Goal: Task Accomplishment & Management: Use online tool/utility

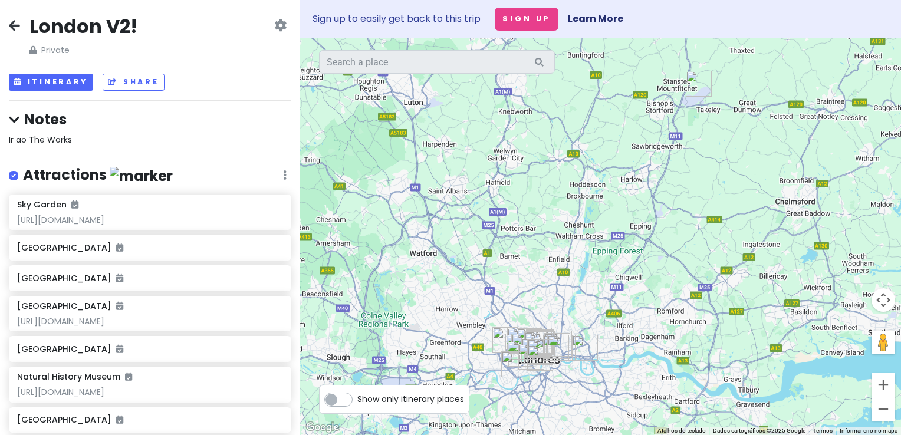
drag, startPoint x: 458, startPoint y: 232, endPoint x: 448, endPoint y: 160, distance: 72.6
click at [448, 160] on div at bounding box center [600, 236] width 601 height 397
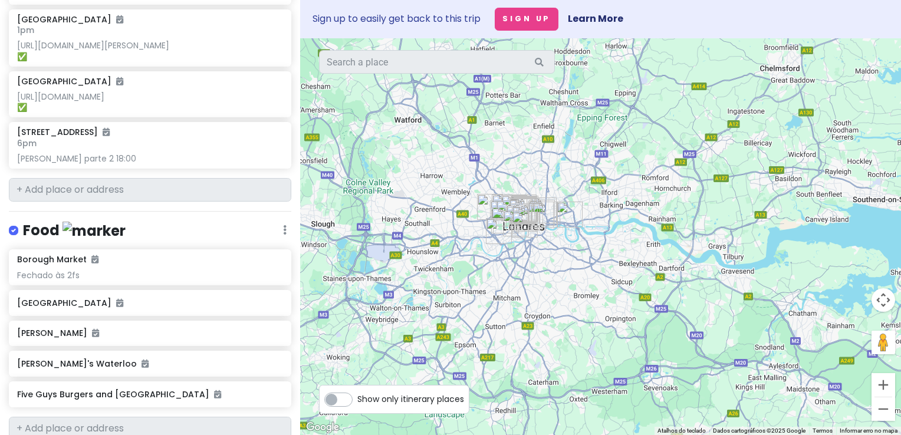
scroll to position [899, 0]
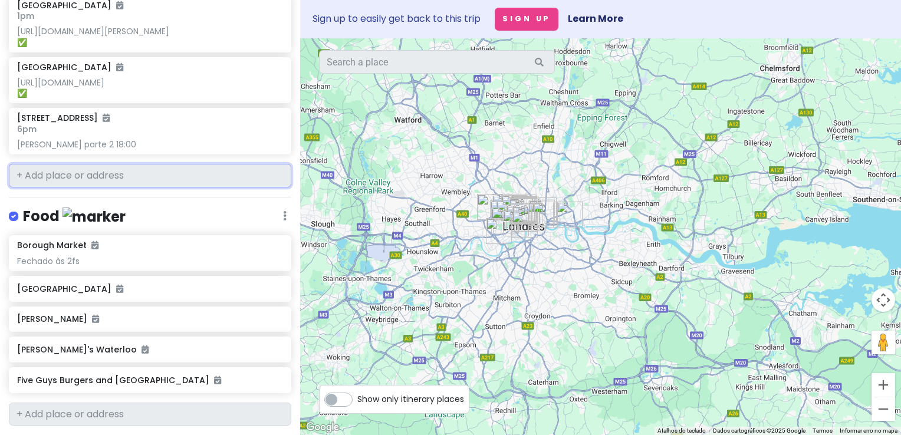
click at [94, 188] on input "text" at bounding box center [150, 176] width 282 height 24
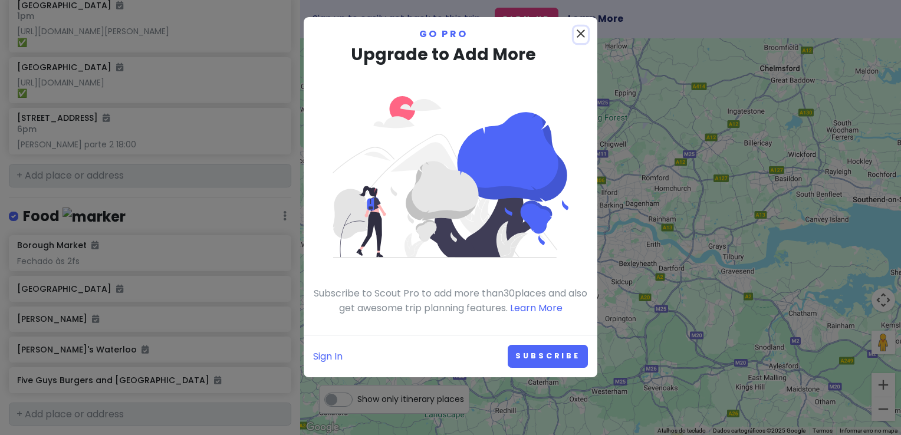
click at [579, 34] on icon "close" at bounding box center [581, 34] width 14 height 14
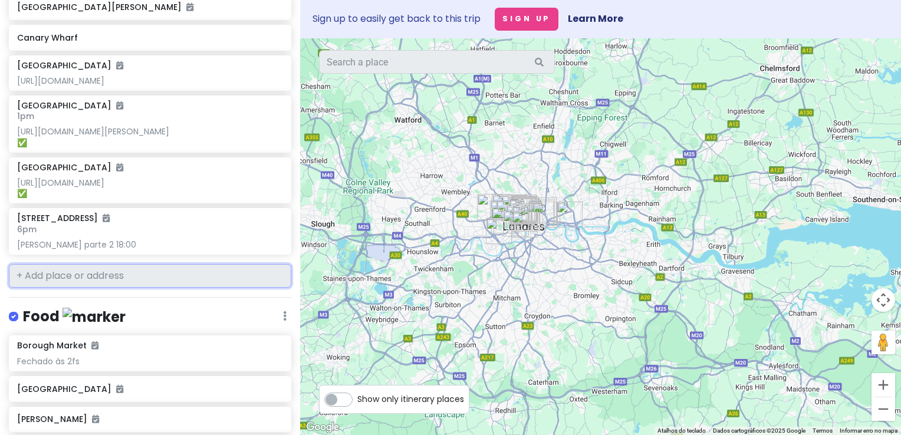
scroll to position [786, 0]
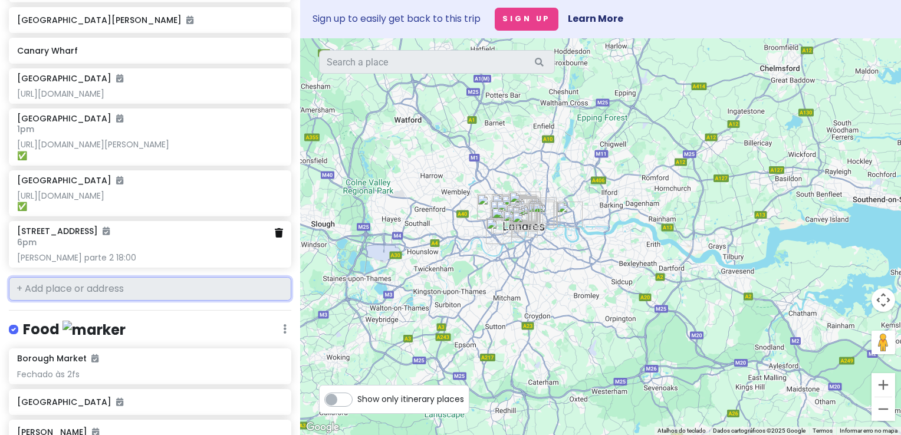
click at [275, 238] on icon at bounding box center [279, 232] width 8 height 9
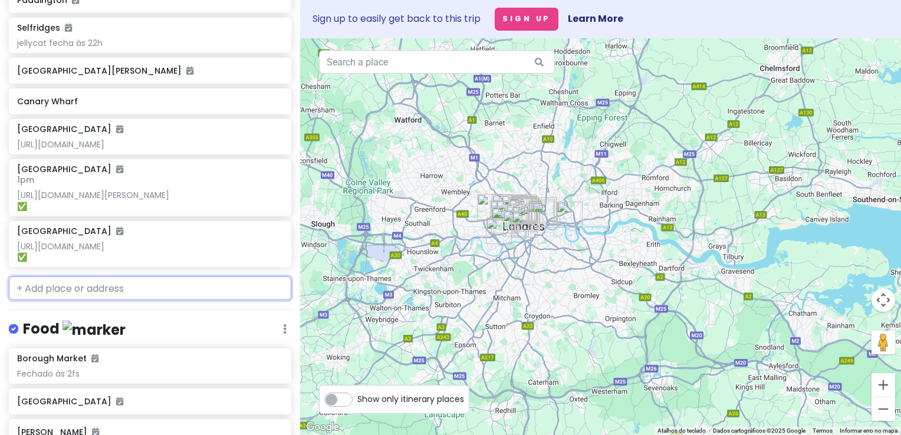
click at [149, 300] on input "text" at bounding box center [150, 289] width 282 height 24
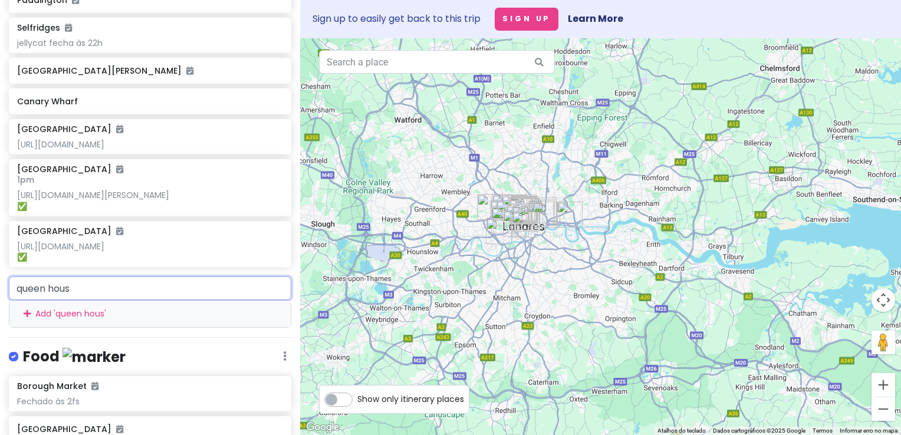
type input "queen house"
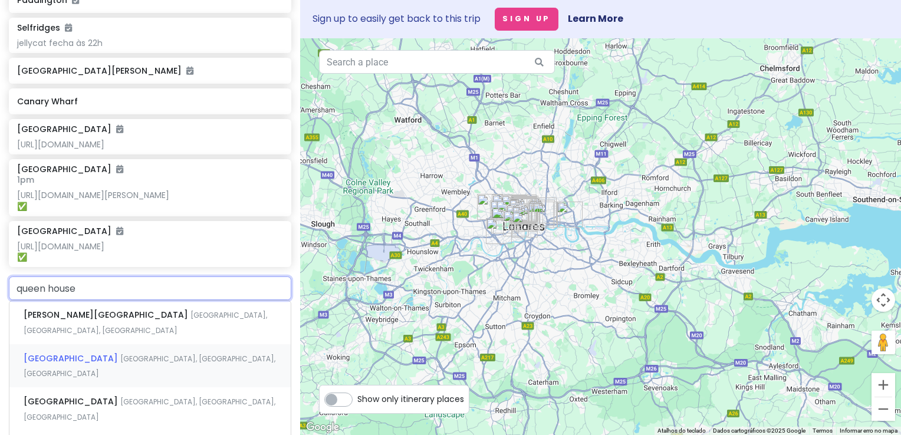
click at [138, 379] on span "[GEOGRAPHIC_DATA], [GEOGRAPHIC_DATA], [GEOGRAPHIC_DATA]" at bounding box center [150, 366] width 252 height 25
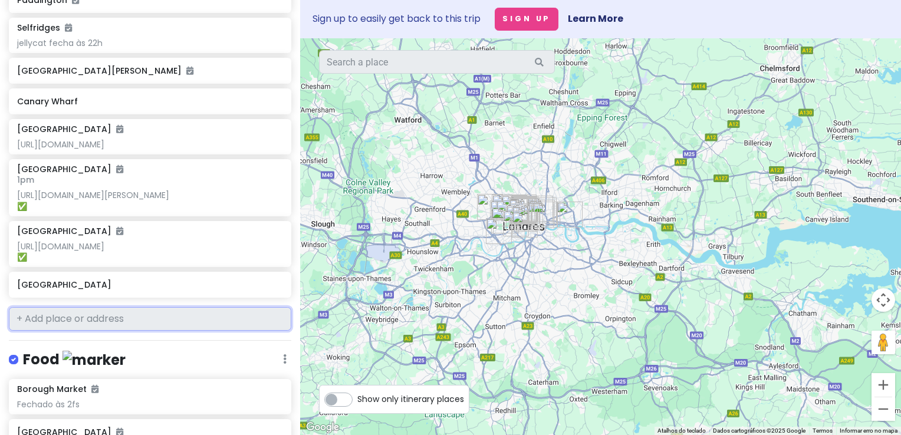
scroll to position [766, 0]
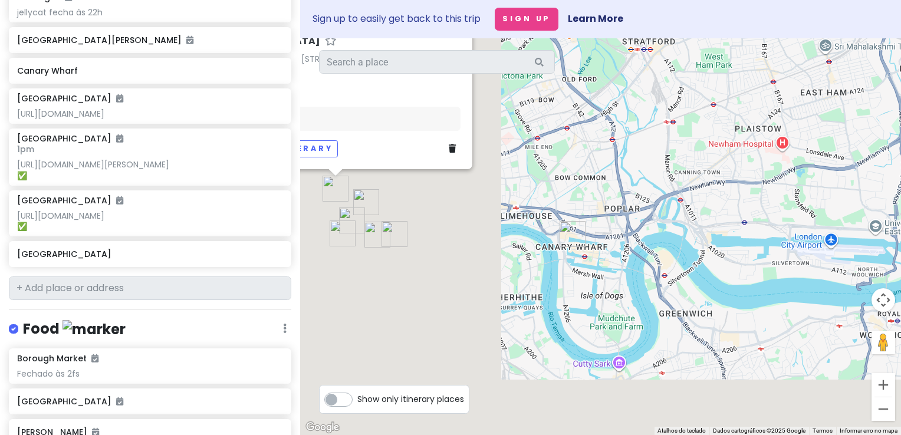
drag, startPoint x: 465, startPoint y: 258, endPoint x: 773, endPoint y: 142, distance: 329.6
click at [773, 142] on div "[GEOGRAPHIC_DATA], [STREET_ADDRESS] Attractions Add notes... Add to itinerary" at bounding box center [600, 236] width 601 height 397
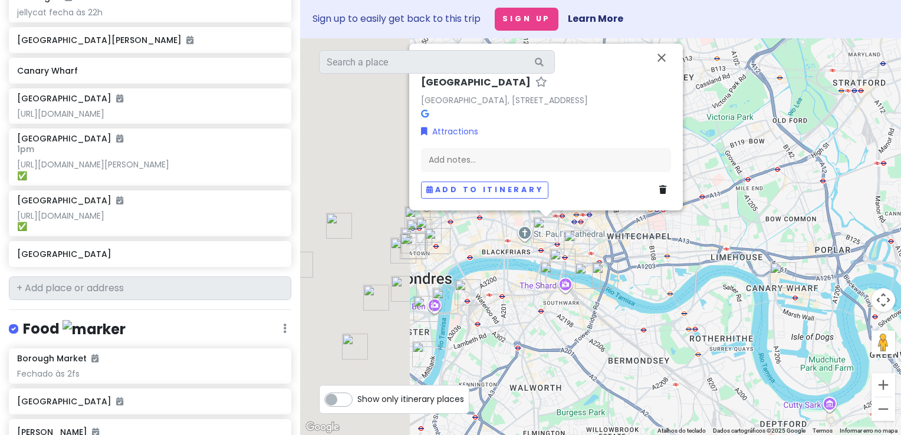
drag, startPoint x: 505, startPoint y: 169, endPoint x: 649, endPoint y: 238, distance: 159.8
click at [649, 238] on div "[GEOGRAPHIC_DATA], [STREET_ADDRESS] Attractions Add notes... Add to itinerary" at bounding box center [600, 236] width 601 height 397
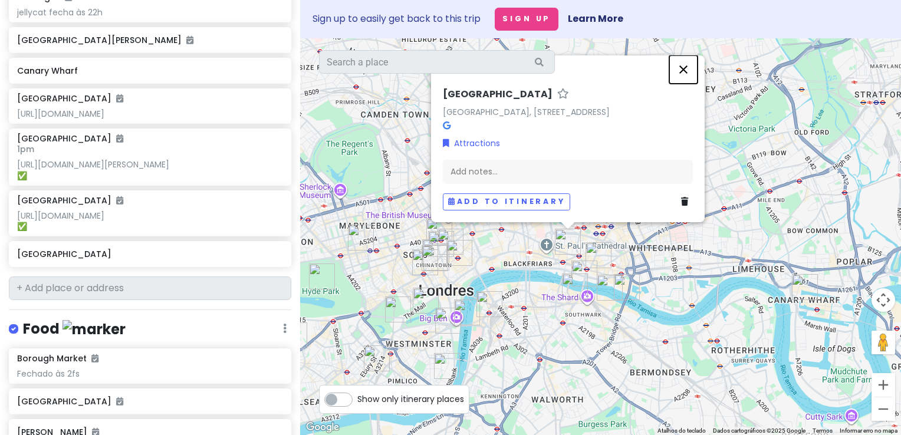
click at [684, 57] on button "Fechar" at bounding box center [683, 69] width 28 height 28
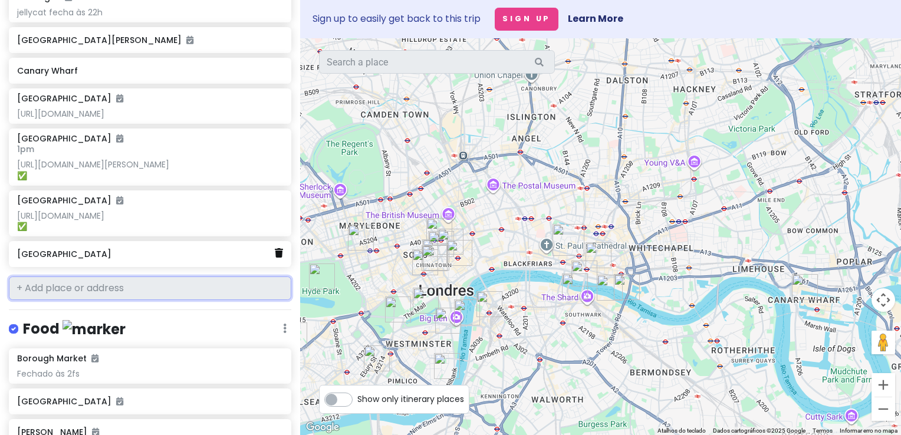
click at [275, 258] on icon at bounding box center [279, 252] width 8 height 9
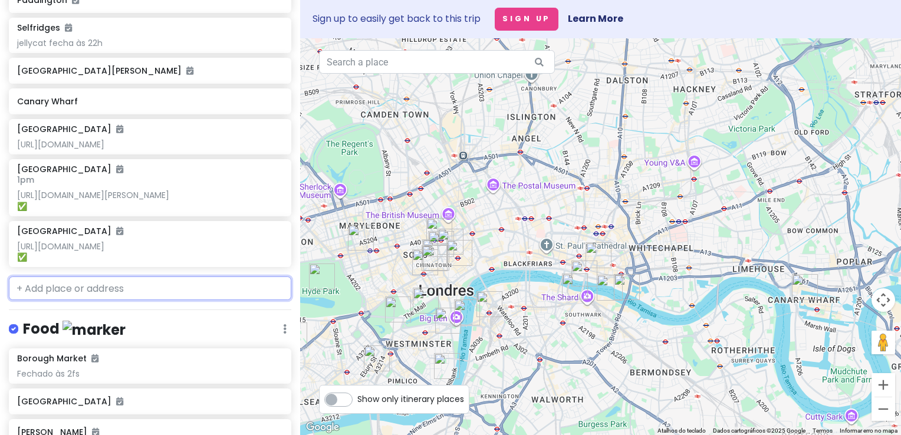
click at [119, 300] on input "text" at bounding box center [150, 289] width 282 height 24
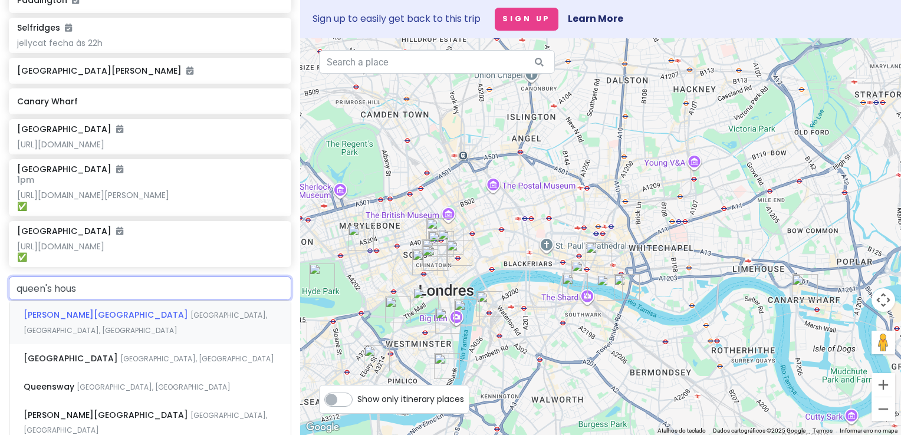
type input "queen's house"
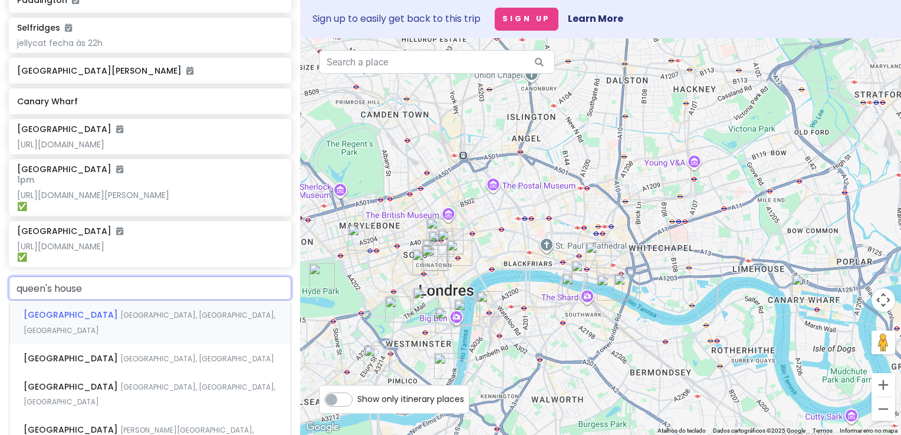
click at [133, 336] on span "[GEOGRAPHIC_DATA], [GEOGRAPHIC_DATA], [GEOGRAPHIC_DATA]" at bounding box center [150, 322] width 252 height 25
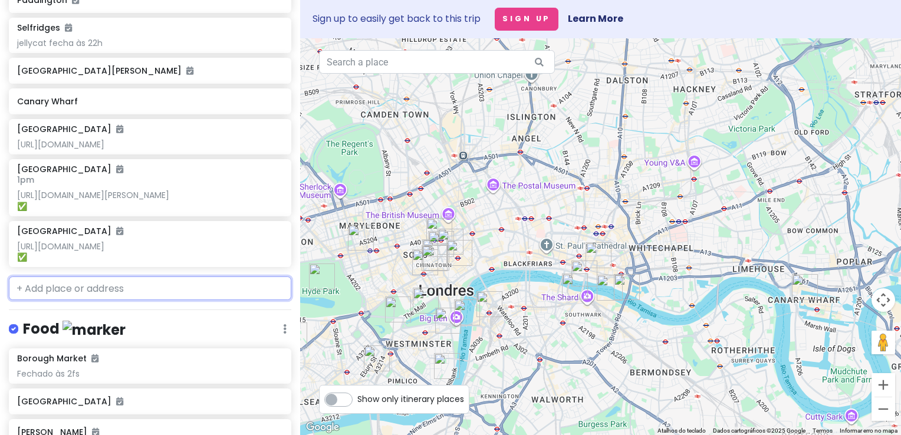
scroll to position [766, 0]
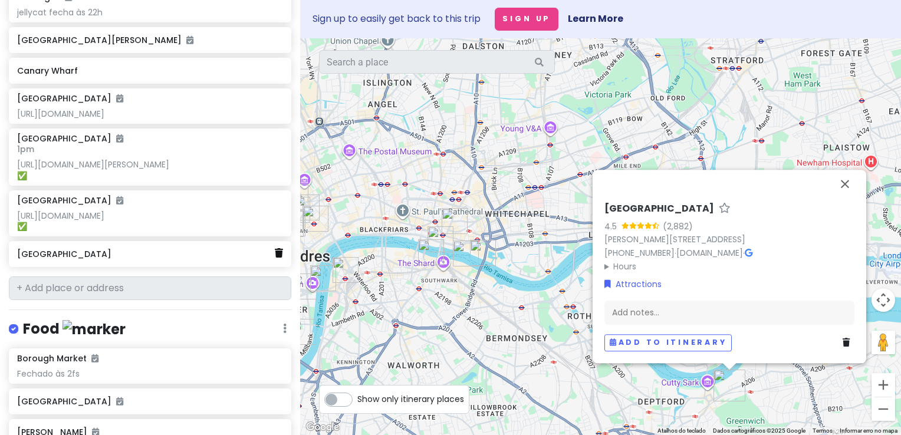
click at [275, 258] on icon at bounding box center [279, 252] width 8 height 9
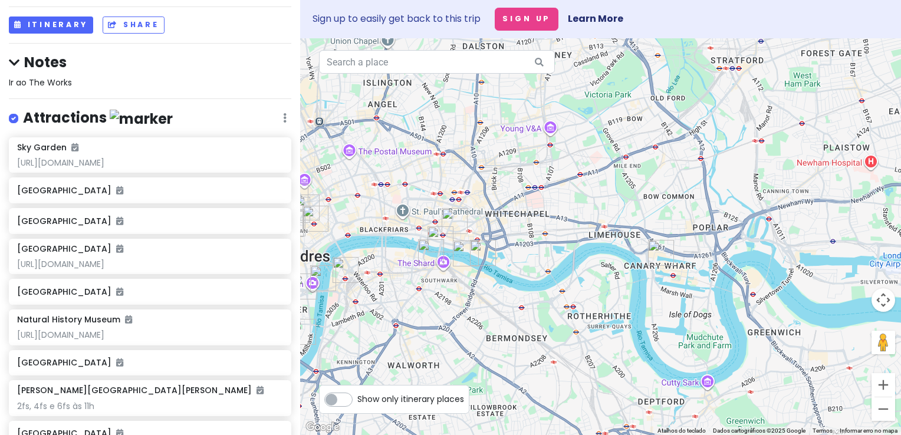
scroll to position [52, 0]
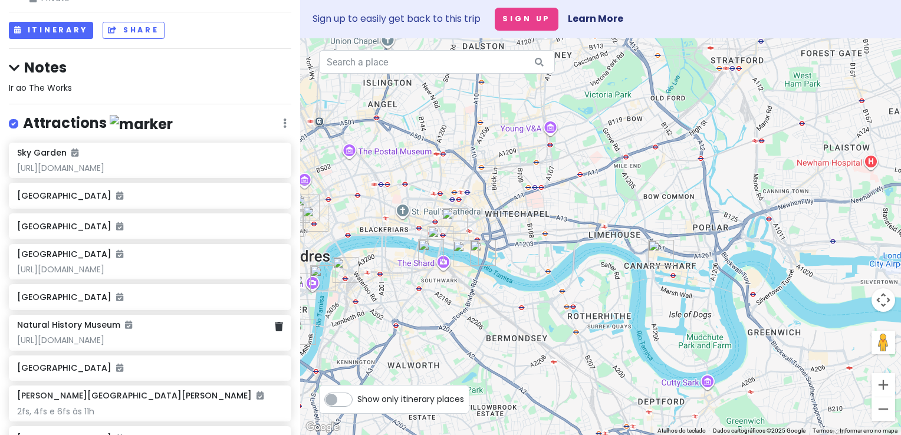
click at [175, 346] on div "[URL][DOMAIN_NAME]" at bounding box center [150, 340] width 266 height 11
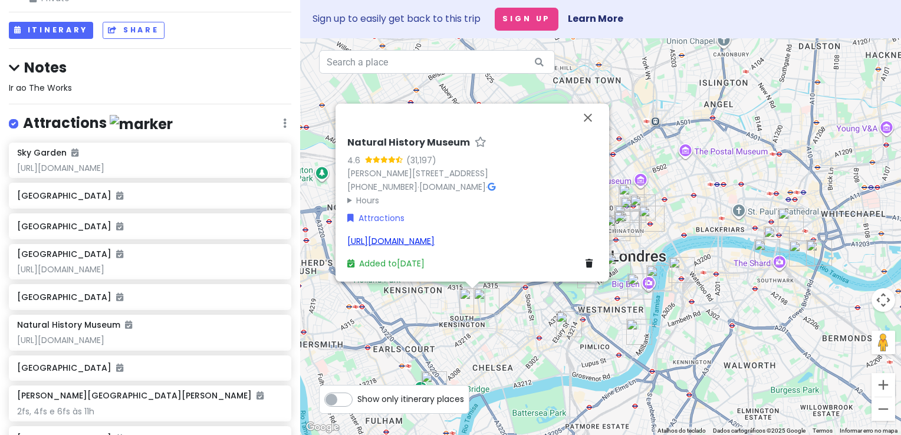
click at [424, 241] on link "[URL][DOMAIN_NAME]" at bounding box center [390, 241] width 87 height 12
click at [72, 34] on button "Itinerary" at bounding box center [51, 30] width 84 height 17
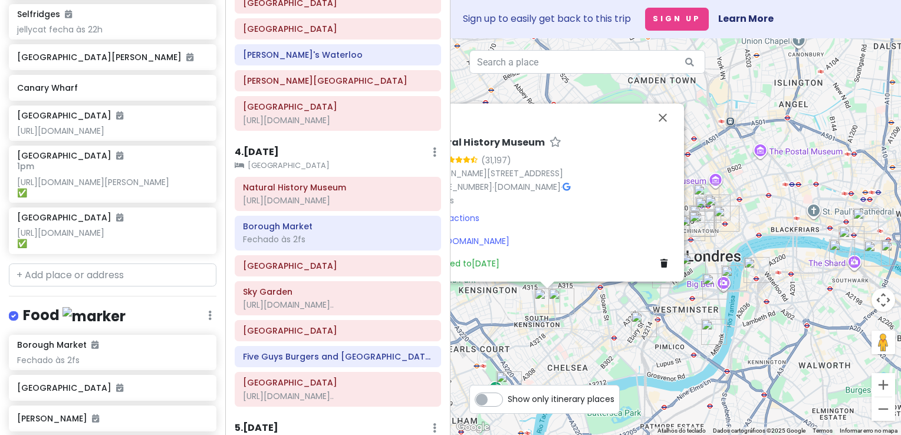
scroll to position [869, 0]
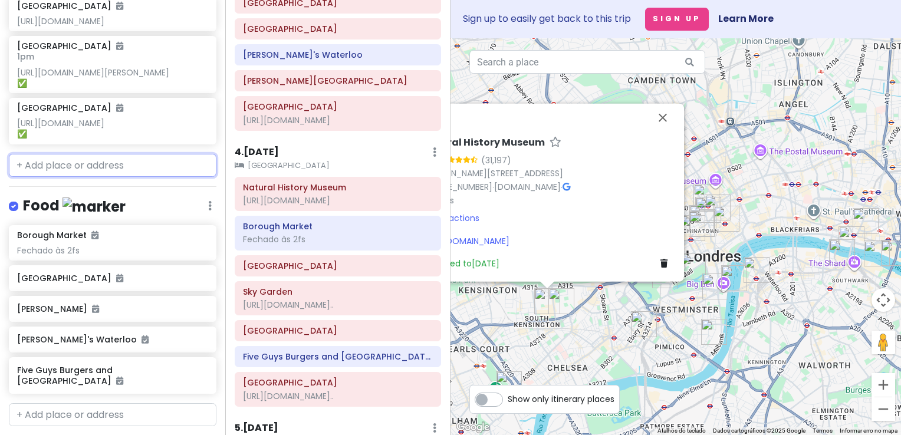
click at [114, 178] on input "text" at bounding box center [113, 166] width 208 height 24
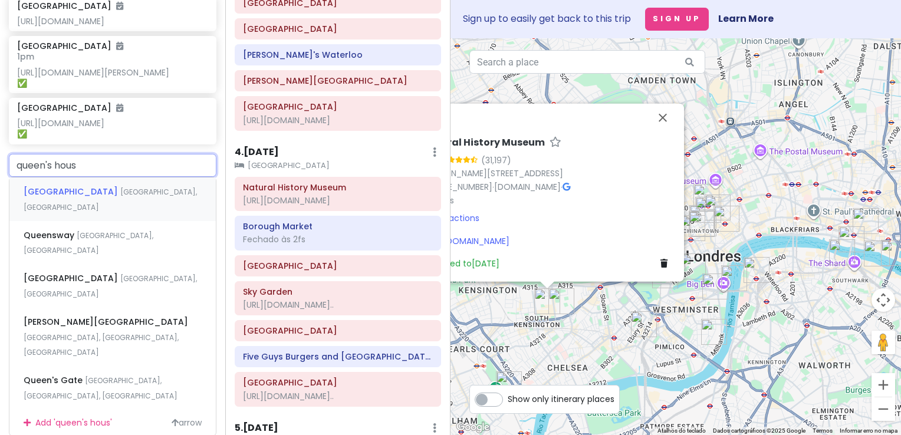
type input "queen's house"
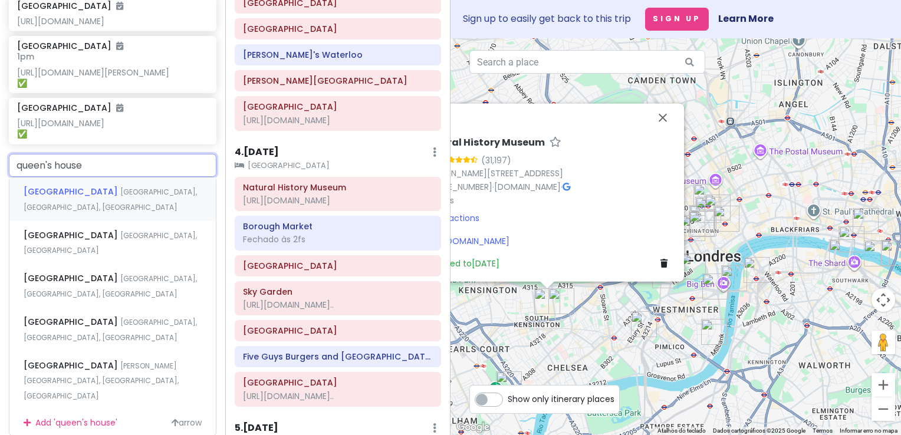
click at [99, 221] on div "[GEOGRAPHIC_DATA], [GEOGRAPHIC_DATA], [GEOGRAPHIC_DATA]" at bounding box center [112, 200] width 206 height 44
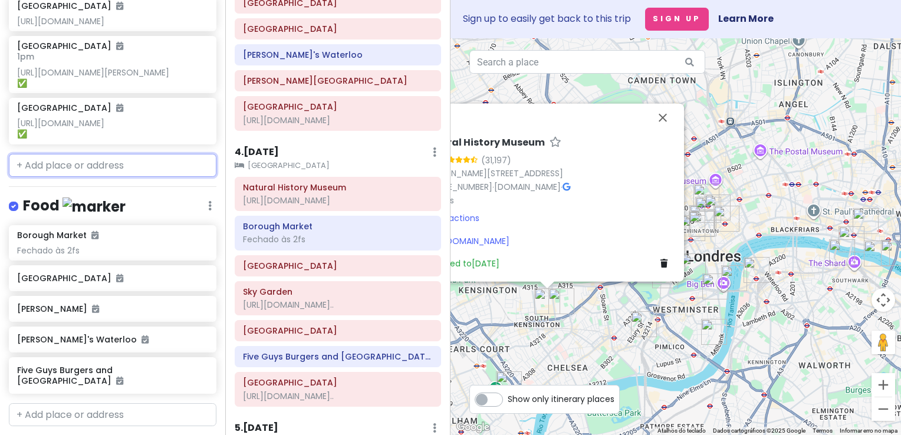
scroll to position [900, 0]
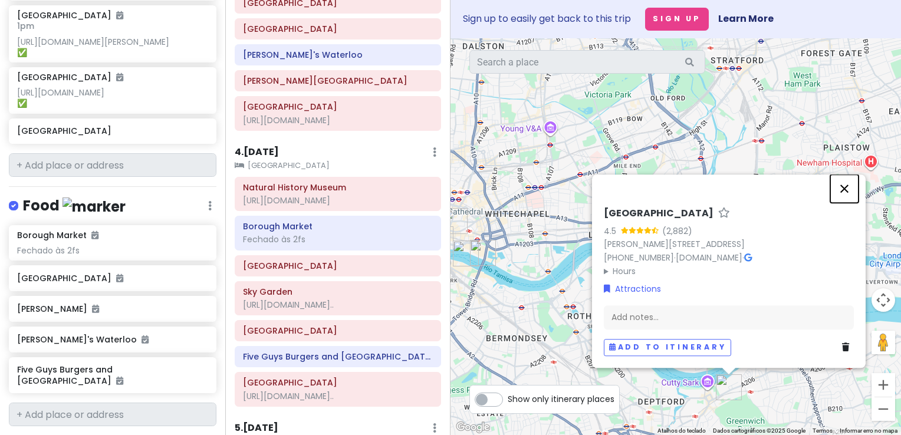
click at [841, 192] on button "Fechar" at bounding box center [844, 189] width 28 height 28
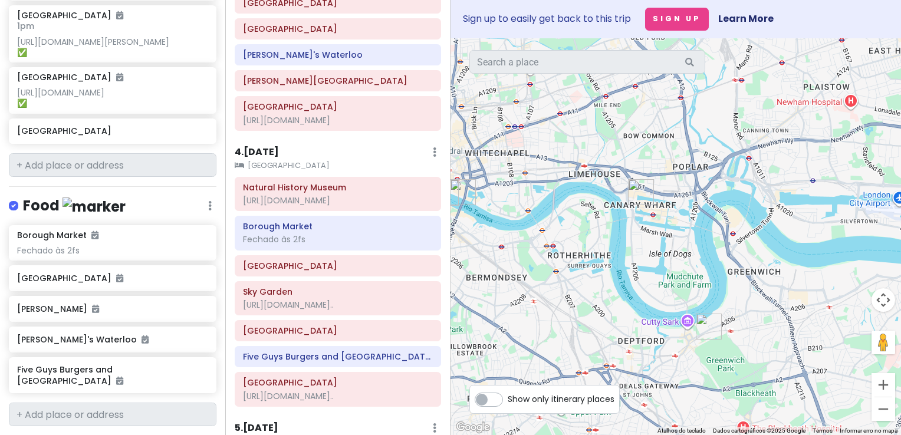
drag, startPoint x: 724, startPoint y: 289, endPoint x: 699, endPoint y: 213, distance: 79.6
click at [699, 213] on div at bounding box center [676, 236] width 451 height 397
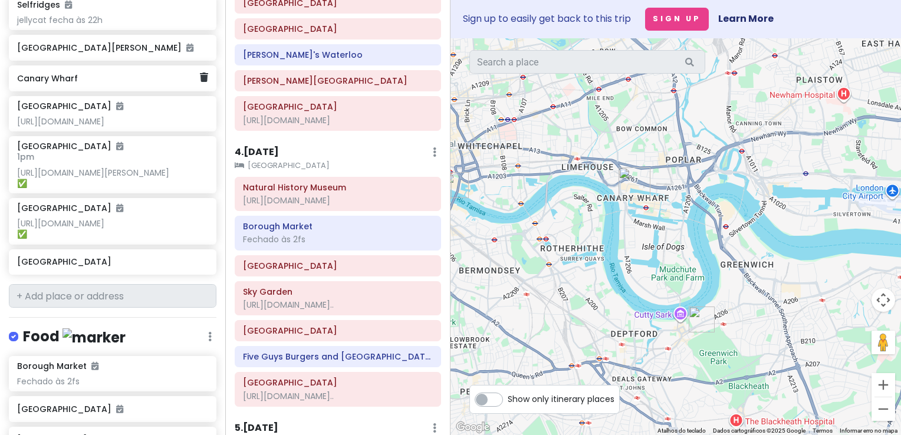
scroll to position [768, 0]
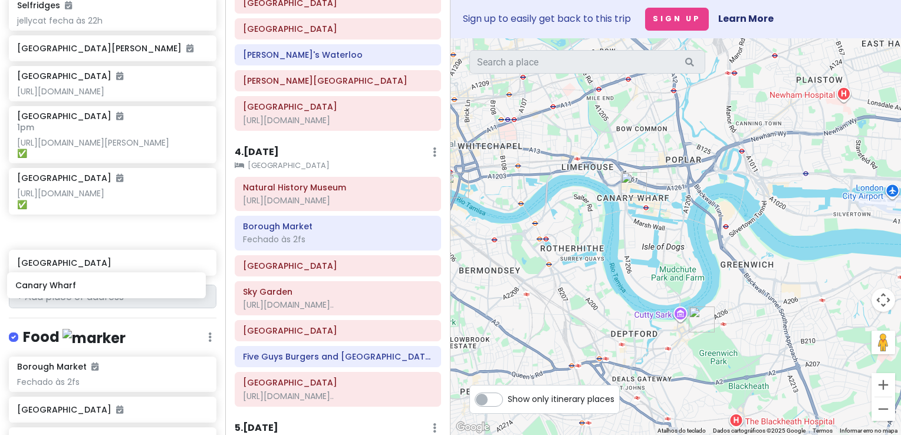
drag, startPoint x: 106, startPoint y: 92, endPoint x: 104, endPoint y: 290, distance: 197.6
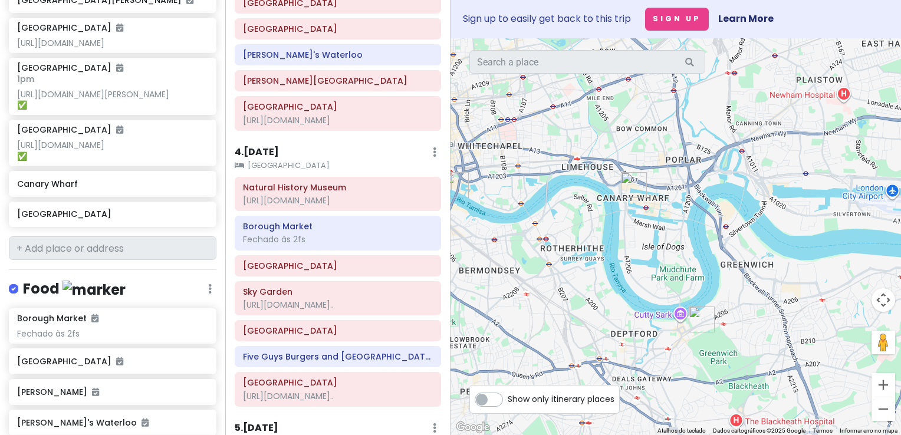
scroll to position [826, 0]
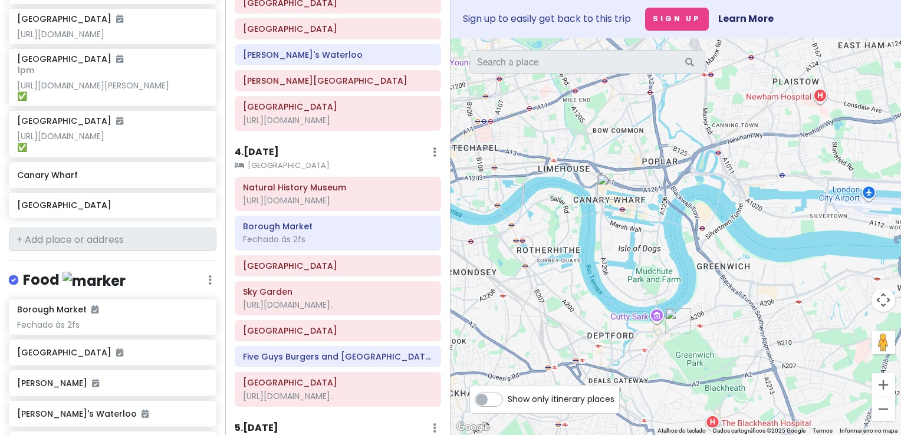
drag, startPoint x: 804, startPoint y: 221, endPoint x: 644, endPoint y: 252, distance: 163.5
click at [644, 252] on div at bounding box center [676, 236] width 451 height 397
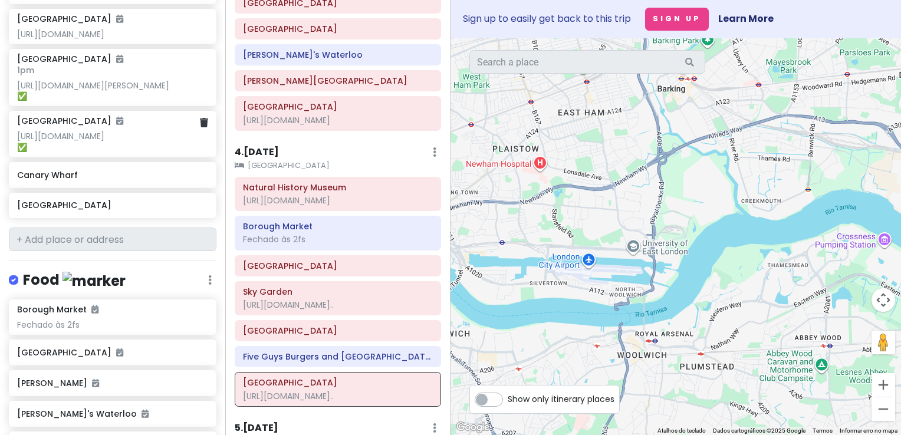
click at [123, 152] on div "[URL][DOMAIN_NAME] ✅" at bounding box center [112, 141] width 190 height 21
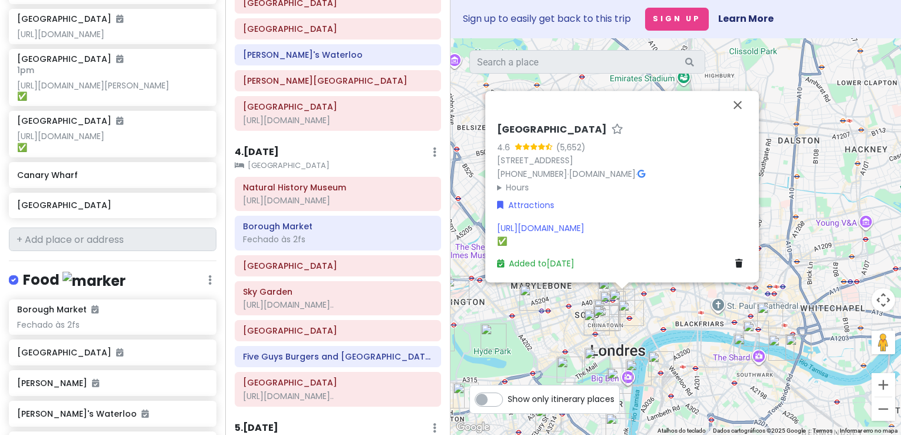
click at [540, 246] on div "[URL][DOMAIN_NAME] ✅" at bounding box center [622, 234] width 250 height 27
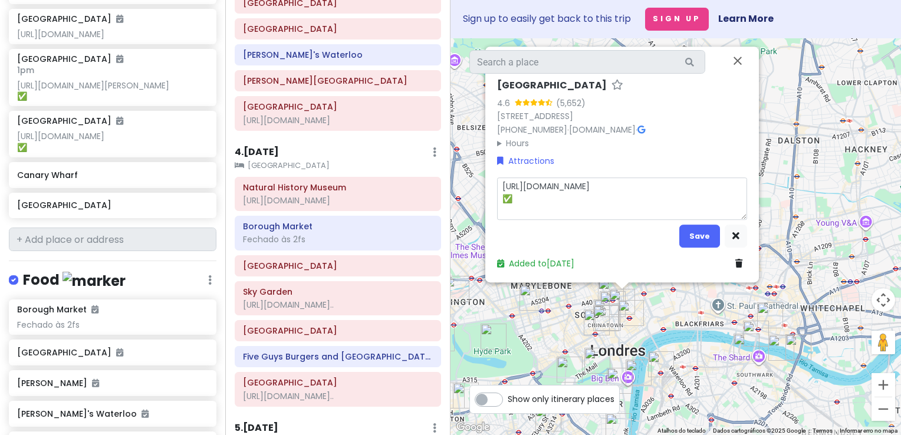
drag, startPoint x: 518, startPoint y: 209, endPoint x: 500, endPoint y: 209, distance: 18.3
click at [500, 209] on textarea "[URL][DOMAIN_NAME] ✅" at bounding box center [622, 198] width 250 height 43
click at [697, 238] on button "Save" at bounding box center [699, 236] width 41 height 23
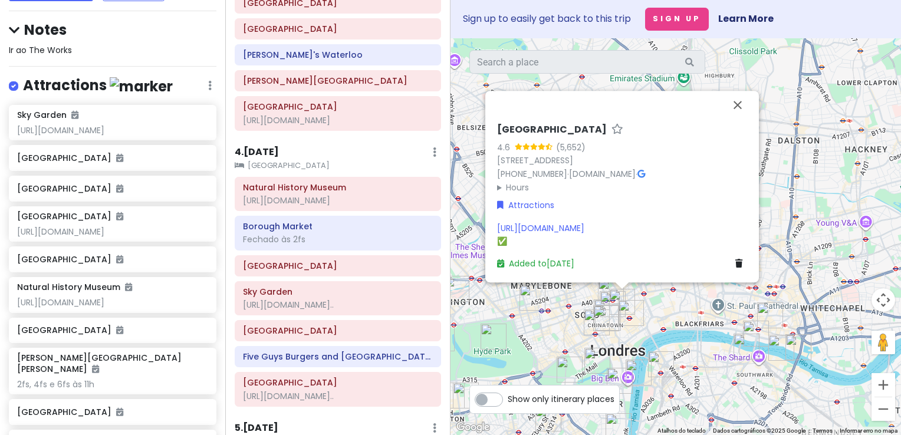
scroll to position [70, 0]
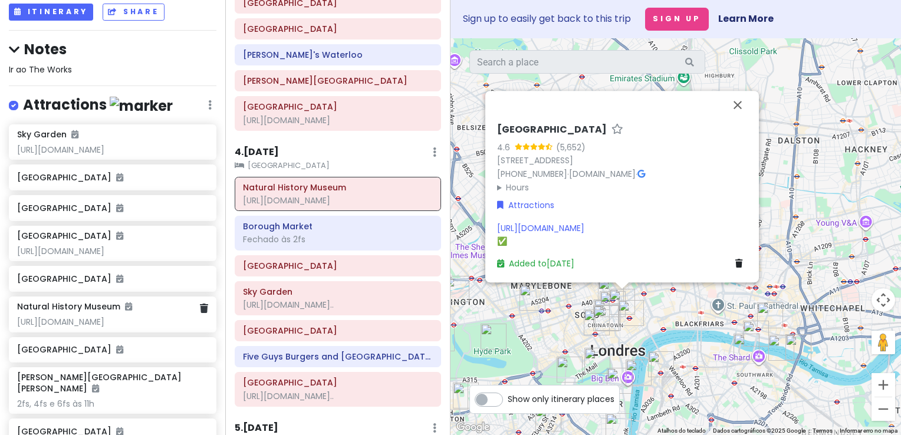
click at [147, 327] on div "Natural History Museum [URL][DOMAIN_NAME]" at bounding box center [112, 314] width 190 height 26
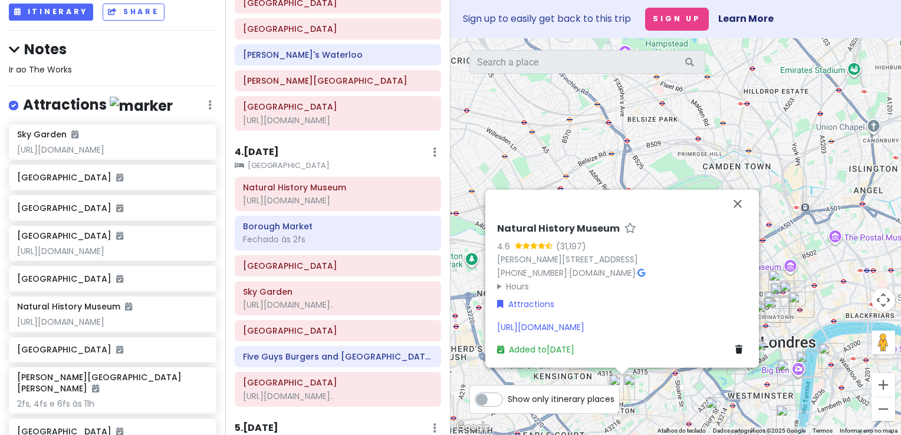
click at [673, 322] on div "[URL][DOMAIN_NAME]" at bounding box center [622, 326] width 250 height 13
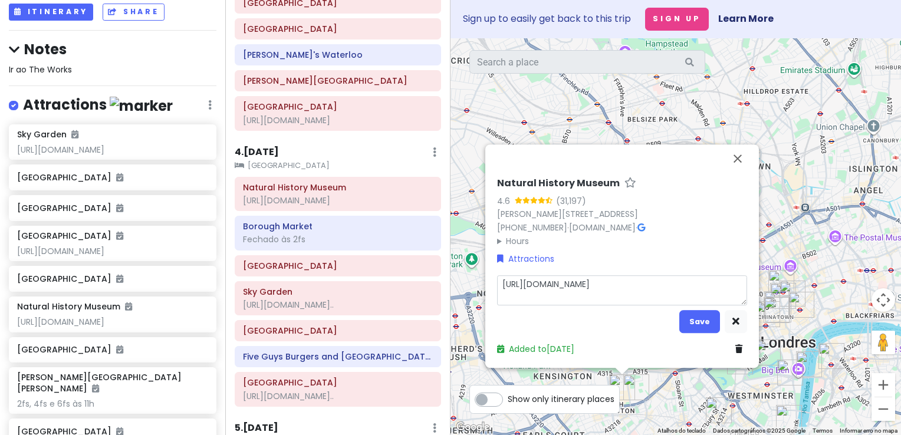
click at [653, 298] on textarea "[URL][DOMAIN_NAME]" at bounding box center [622, 290] width 250 height 31
type textarea "x"
type textarea "[URL][DOMAIN_NAME]"
type textarea "x"
type textarea "[URL][DOMAIN_NAME] ✅"
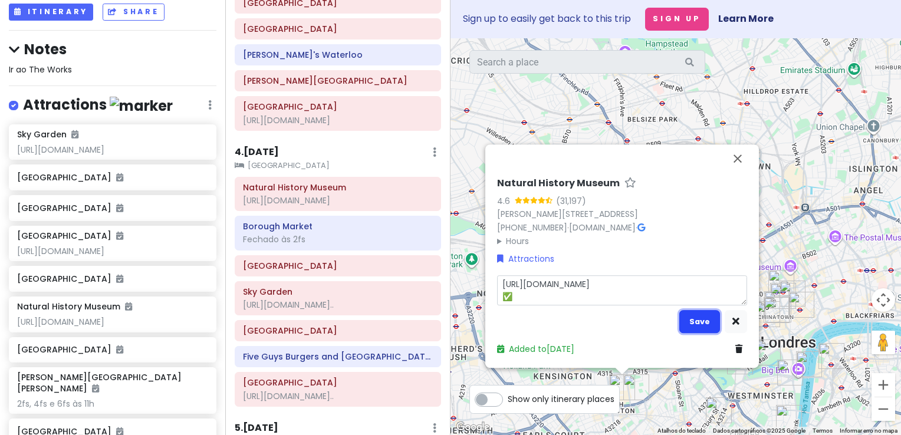
click at [697, 321] on button "Save" at bounding box center [699, 321] width 41 height 23
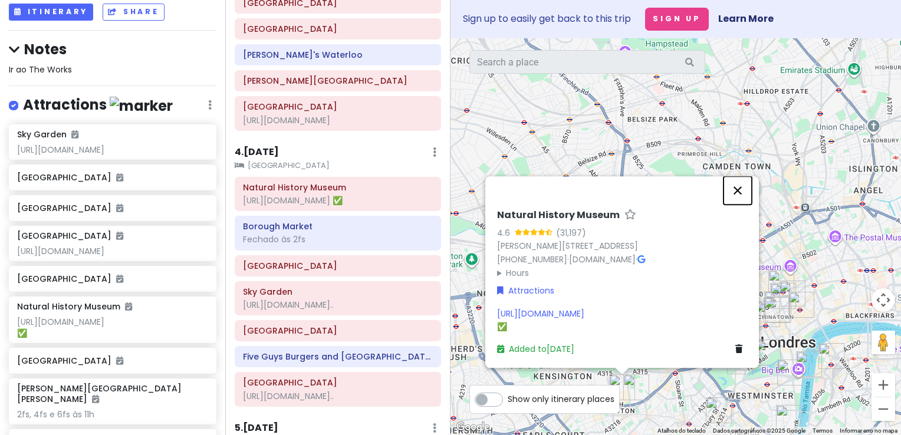
click at [743, 190] on button "Fechar" at bounding box center [738, 190] width 28 height 28
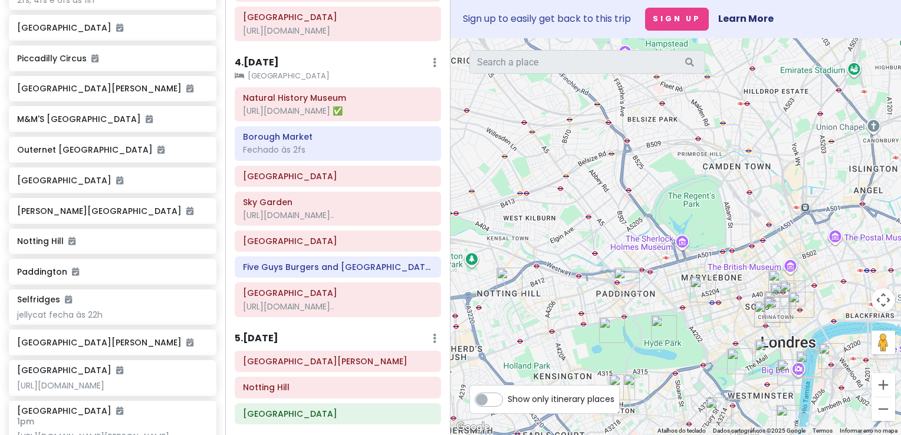
scroll to position [0, 0]
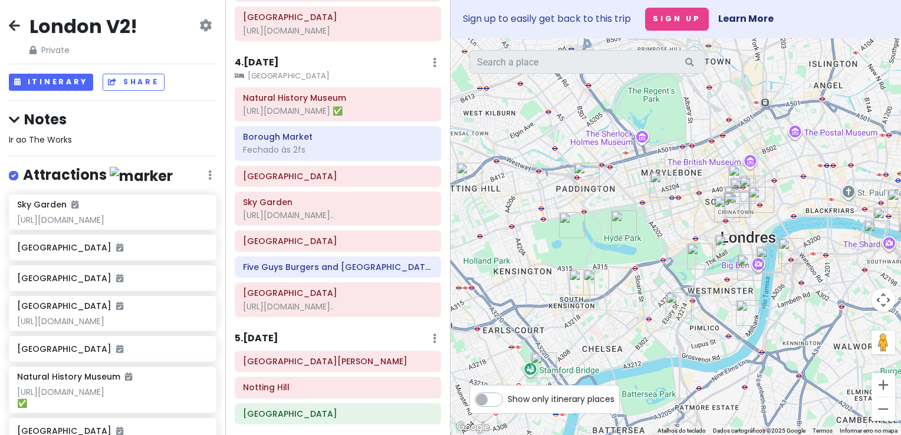
drag, startPoint x: 584, startPoint y: 254, endPoint x: 540, endPoint y: 140, distance: 122.1
click at [540, 140] on div at bounding box center [676, 236] width 451 height 397
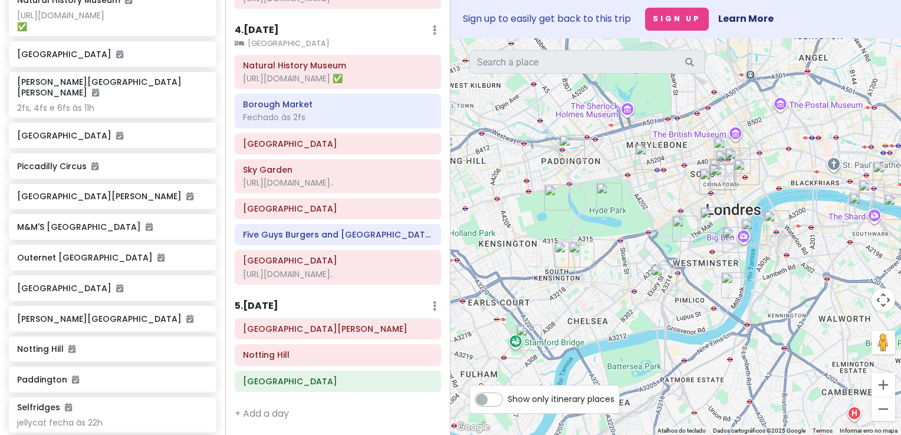
scroll to position [379, 0]
drag, startPoint x: 514, startPoint y: 224, endPoint x: 541, endPoint y: 185, distance: 47.6
click at [541, 185] on div at bounding box center [676, 236] width 451 height 397
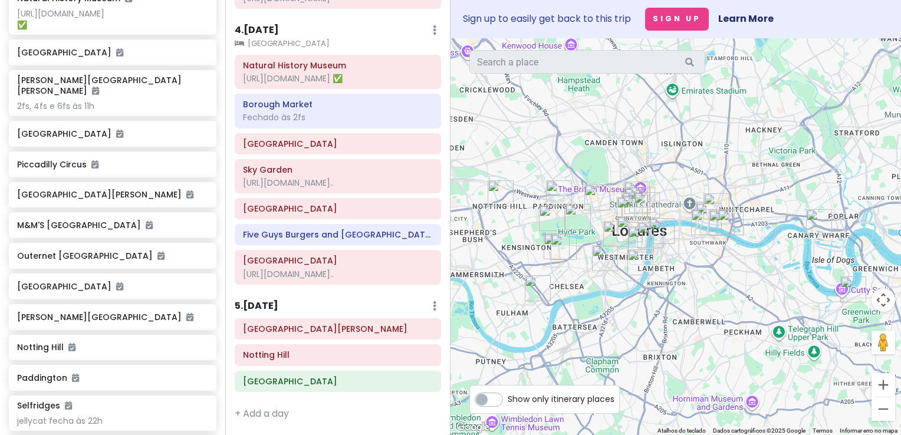
drag, startPoint x: 757, startPoint y: 341, endPoint x: 711, endPoint y: 317, distance: 52.0
click at [711, 317] on div at bounding box center [676, 236] width 451 height 397
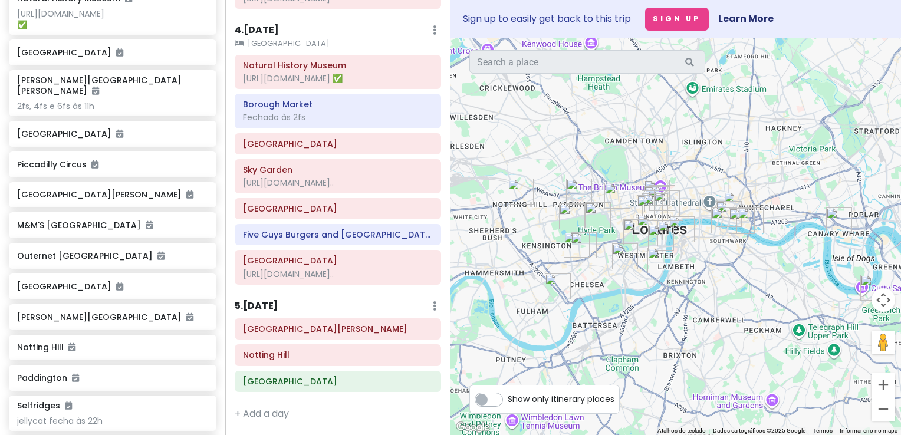
drag, startPoint x: 751, startPoint y: 297, endPoint x: 786, endPoint y: 284, distance: 37.5
click at [786, 284] on div at bounding box center [676, 236] width 451 height 397
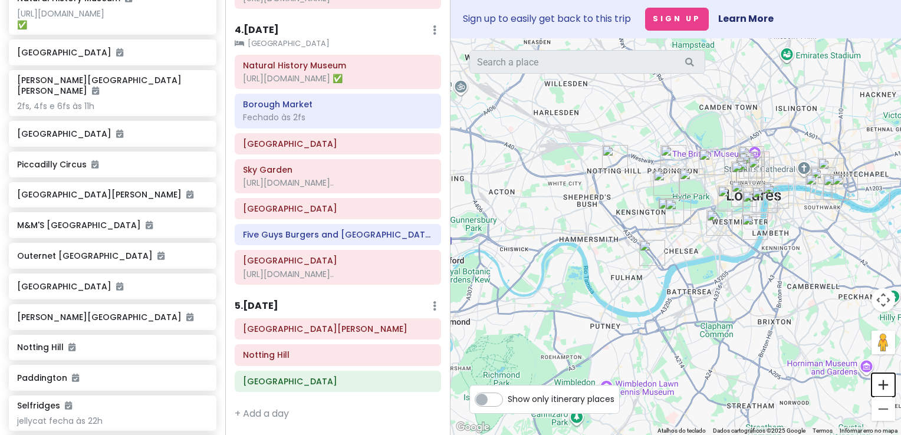
click at [883, 384] on button "Aumentar o zoom" at bounding box center [884, 385] width 24 height 24
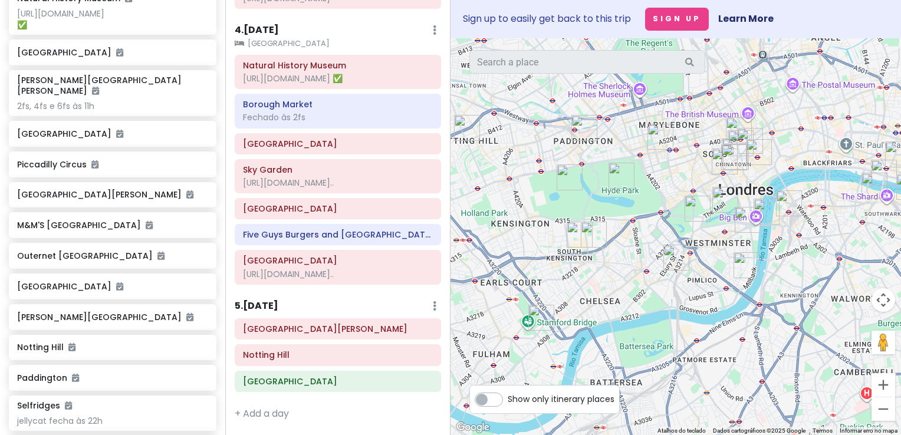
drag, startPoint x: 822, startPoint y: 291, endPoint x: 748, endPoint y: 327, distance: 82.3
click at [748, 327] on div at bounding box center [676, 236] width 451 height 397
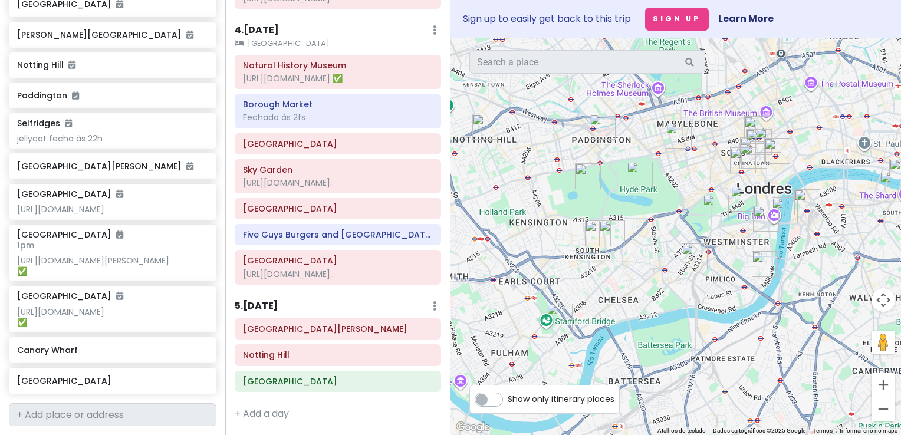
scroll to position [653, 0]
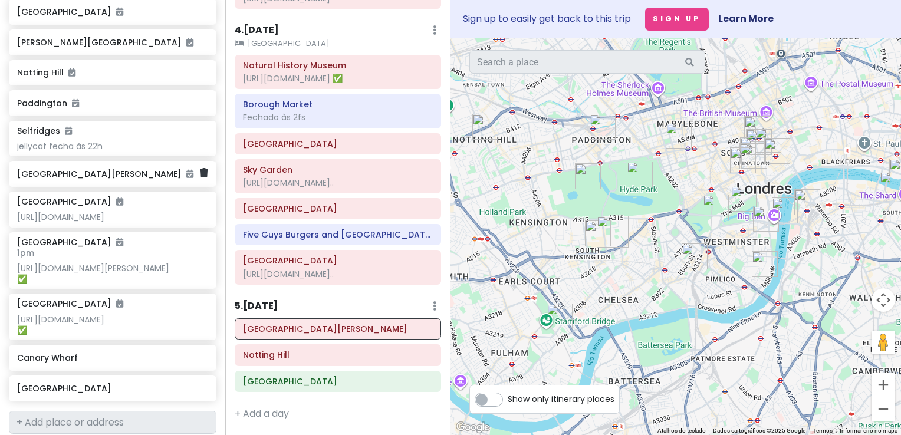
click at [160, 182] on div "[GEOGRAPHIC_DATA][PERSON_NAME]" at bounding box center [108, 174] width 182 height 17
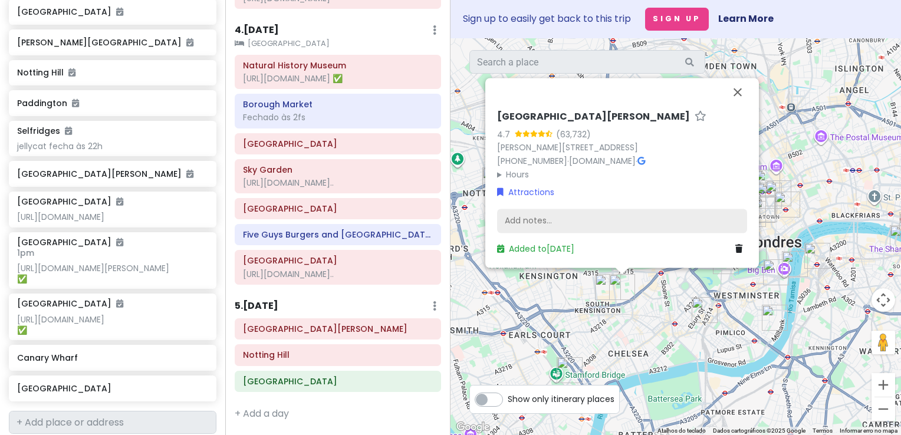
click at [561, 218] on div "Add notes..." at bounding box center [622, 221] width 250 height 25
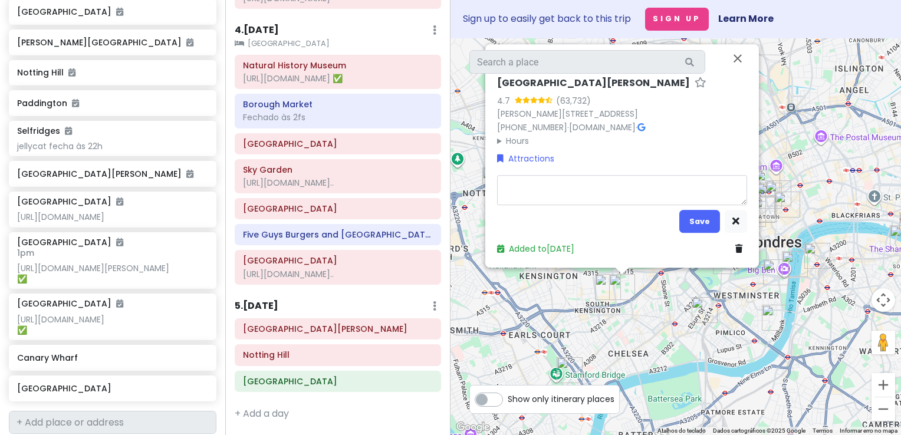
type textarea "x"
type textarea "[URL][DOMAIN_NAME]"
click at [699, 225] on button "Save" at bounding box center [699, 221] width 41 height 23
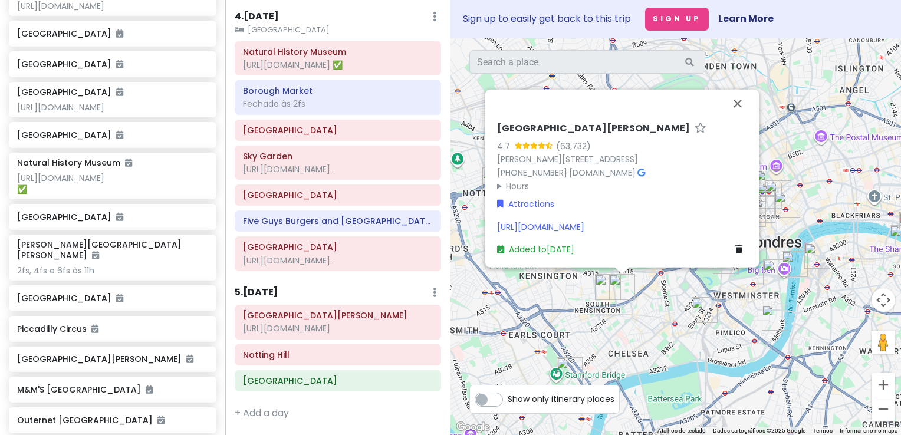
scroll to position [208, 0]
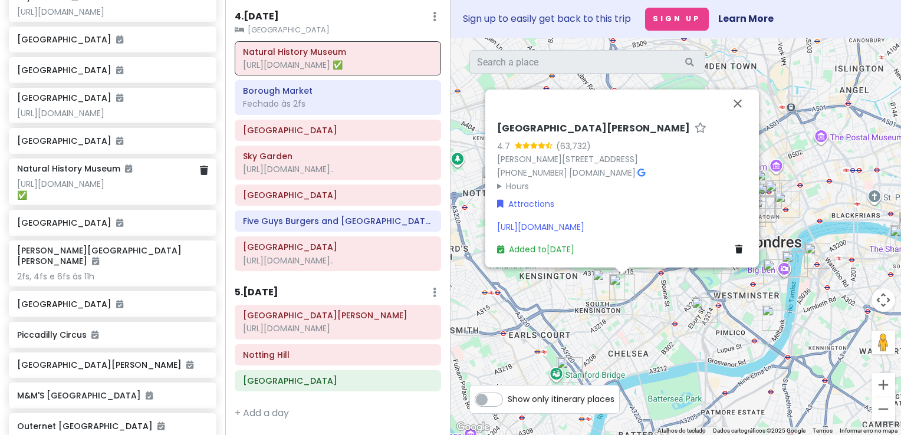
click at [159, 200] on div "[URL][DOMAIN_NAME] ✅" at bounding box center [112, 189] width 190 height 21
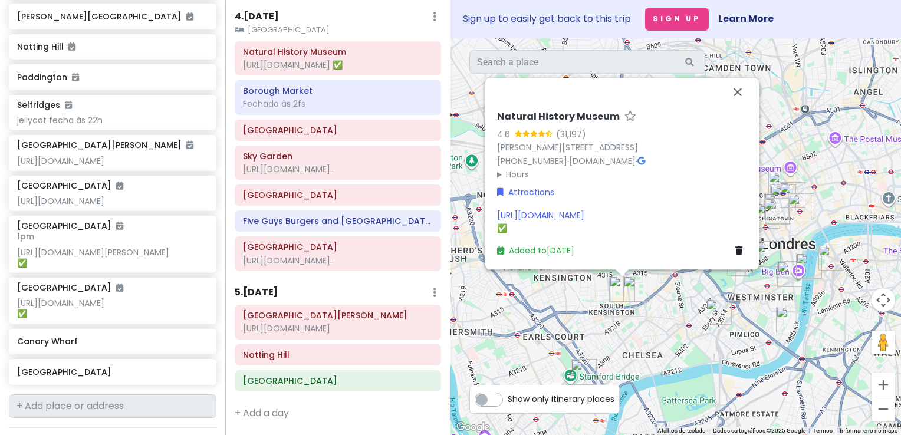
scroll to position [709, 0]
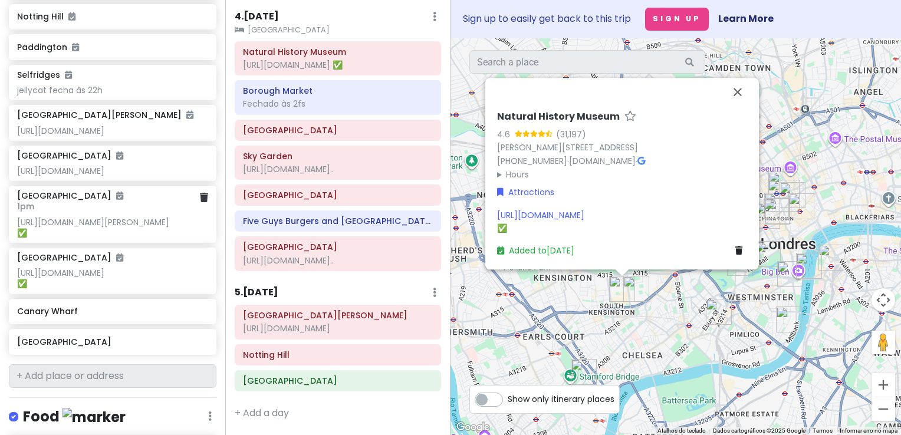
click at [153, 201] on div "[GEOGRAPHIC_DATA]" at bounding box center [112, 195] width 190 height 11
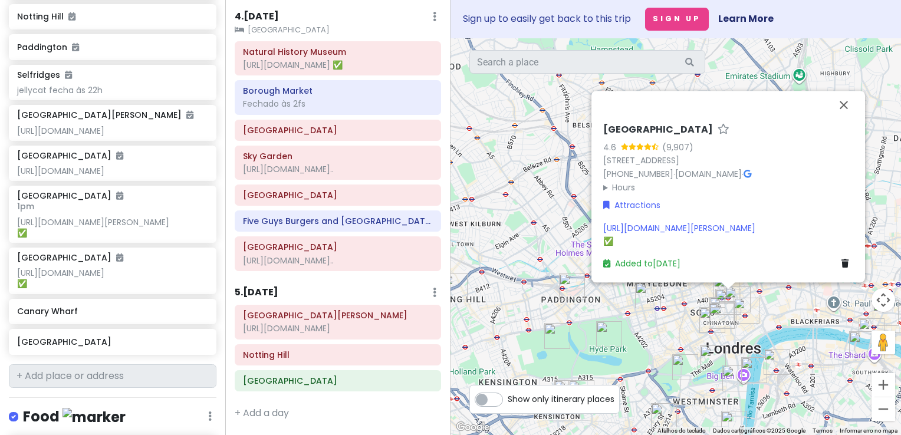
click at [607, 181] on summary "Hours" at bounding box center [728, 187] width 250 height 13
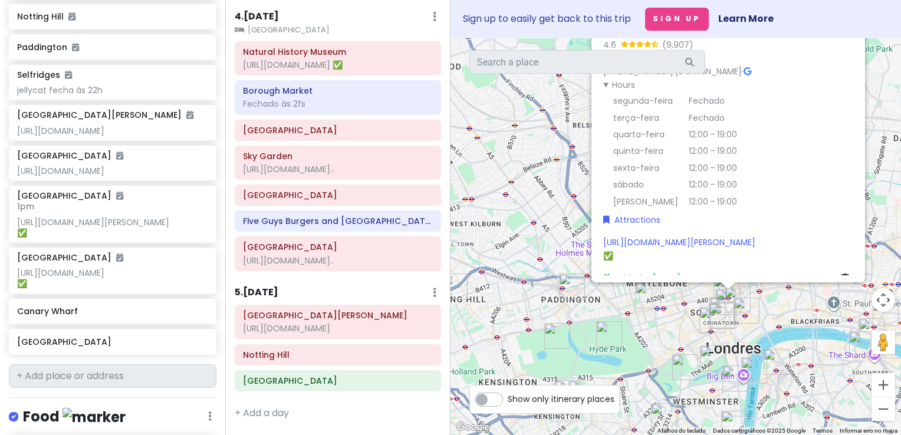
click at [603, 86] on summary "Hours" at bounding box center [728, 84] width 250 height 13
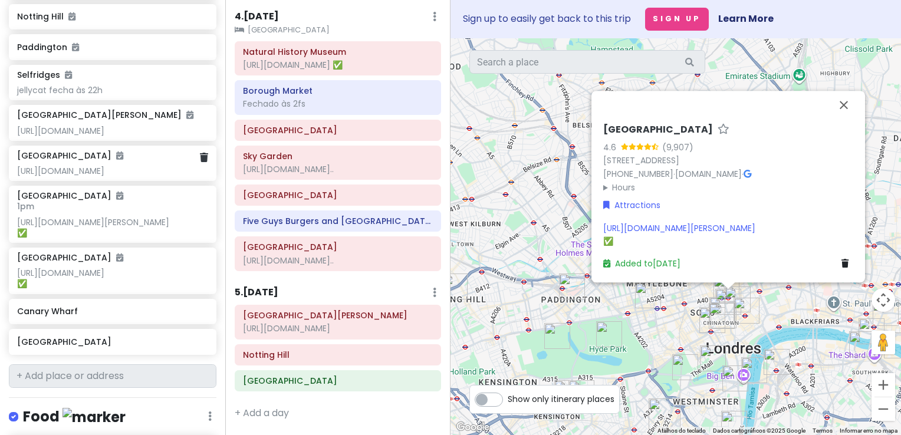
click at [106, 176] on div "[URL][DOMAIN_NAME]" at bounding box center [112, 171] width 190 height 11
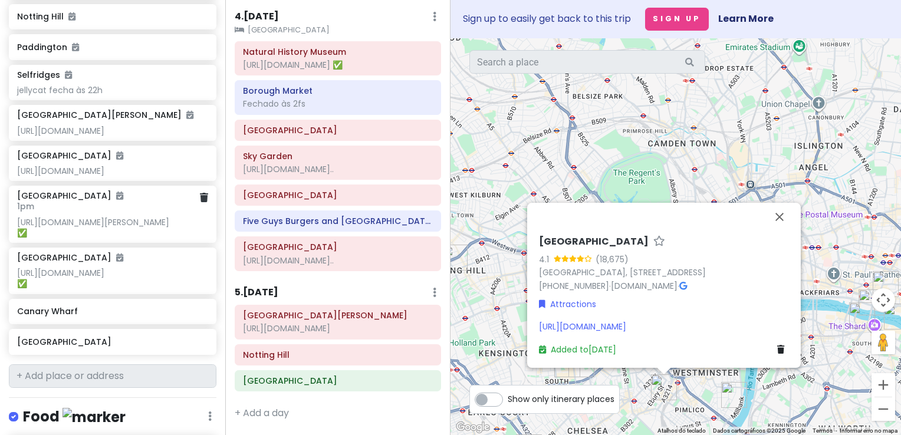
click at [109, 212] on h6 "1pm" at bounding box center [112, 206] width 190 height 11
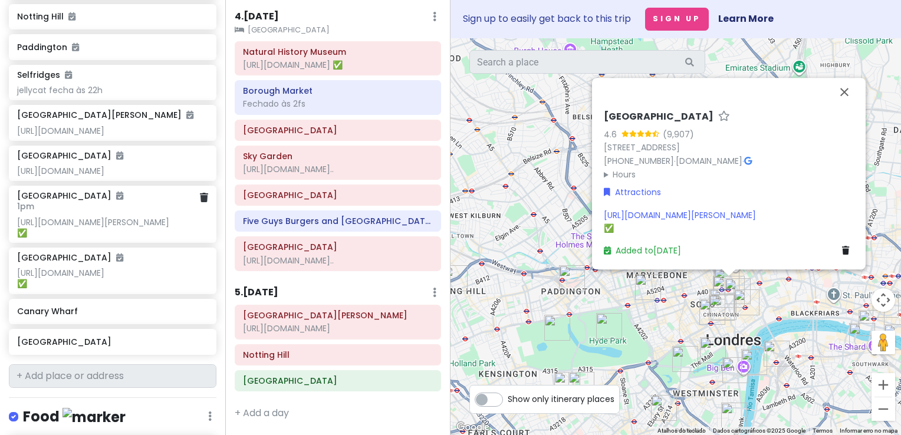
click at [109, 212] on h6 "1pm" at bounding box center [112, 206] width 190 height 11
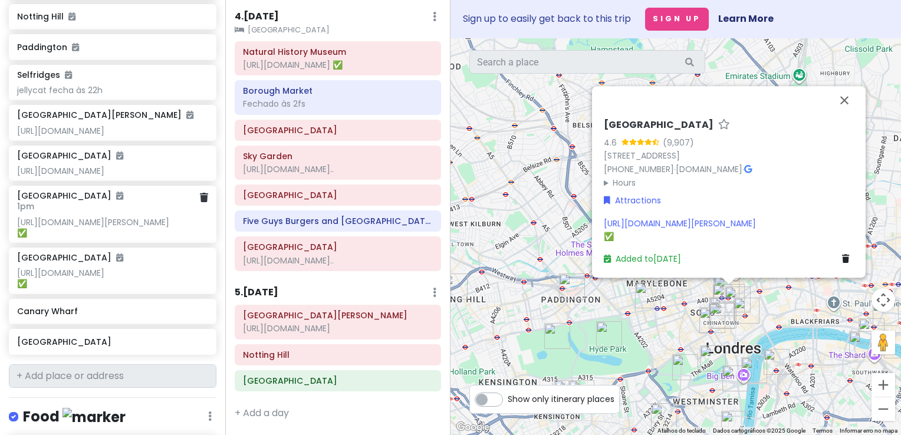
click at [33, 212] on span "1pm" at bounding box center [25, 207] width 17 height 12
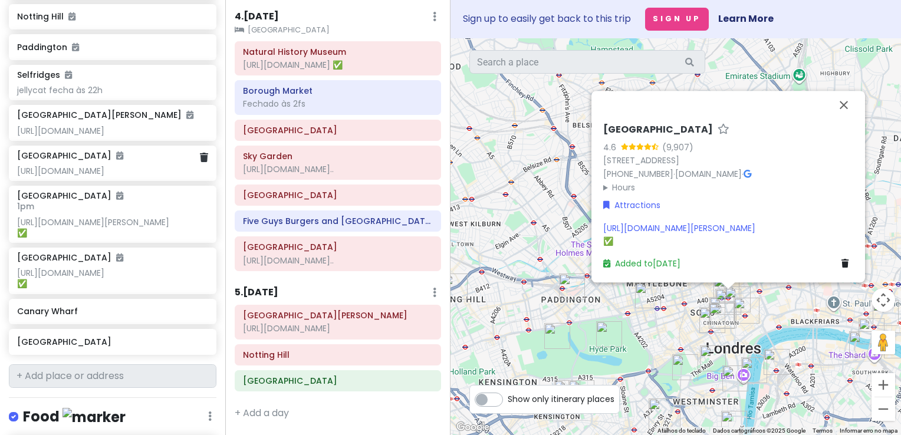
click at [59, 173] on div "[GEOGRAPHIC_DATA] [URL][DOMAIN_NAME]" at bounding box center [112, 163] width 190 height 26
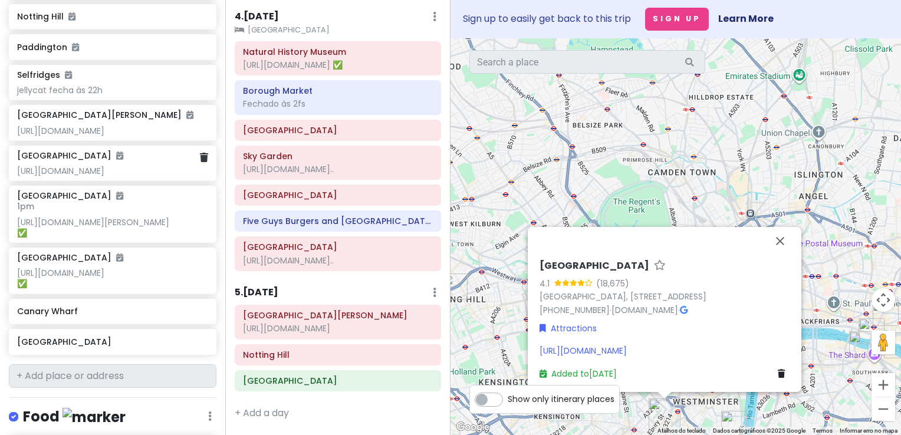
click at [59, 173] on div "[GEOGRAPHIC_DATA] [URL][DOMAIN_NAME]" at bounding box center [112, 163] width 190 height 26
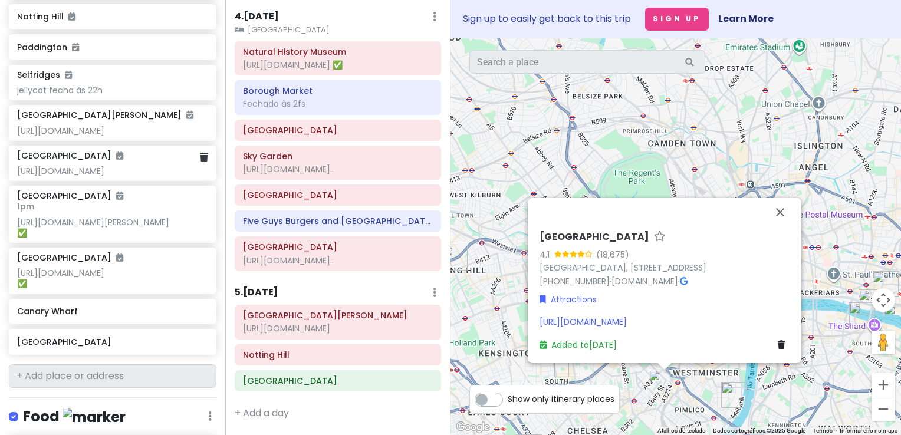
click at [59, 173] on div "[GEOGRAPHIC_DATA] [URL][DOMAIN_NAME]" at bounding box center [112, 163] width 190 height 26
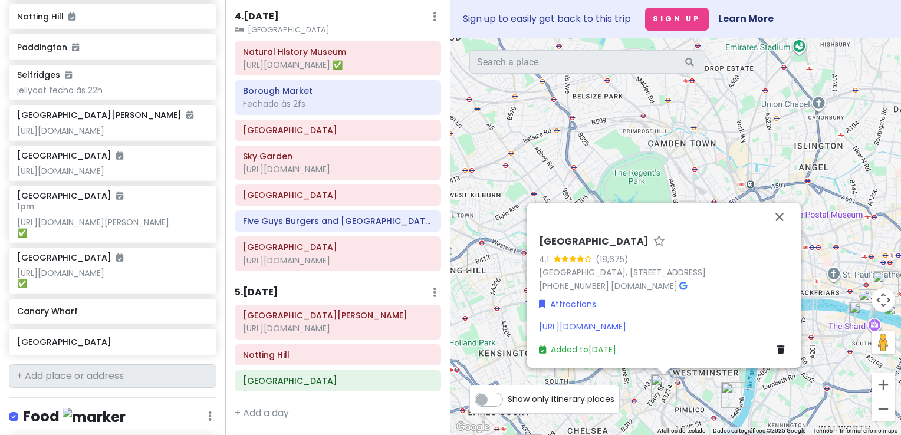
click at [615, 236] on h6 "[GEOGRAPHIC_DATA]" at bounding box center [594, 242] width 110 height 12
click at [628, 252] on div "(18,675)" at bounding box center [612, 258] width 33 height 13
click at [618, 267] on link "[GEOGRAPHIC_DATA], [STREET_ADDRESS]" at bounding box center [622, 273] width 167 height 12
click at [582, 297] on link "Attractions" at bounding box center [567, 303] width 57 height 13
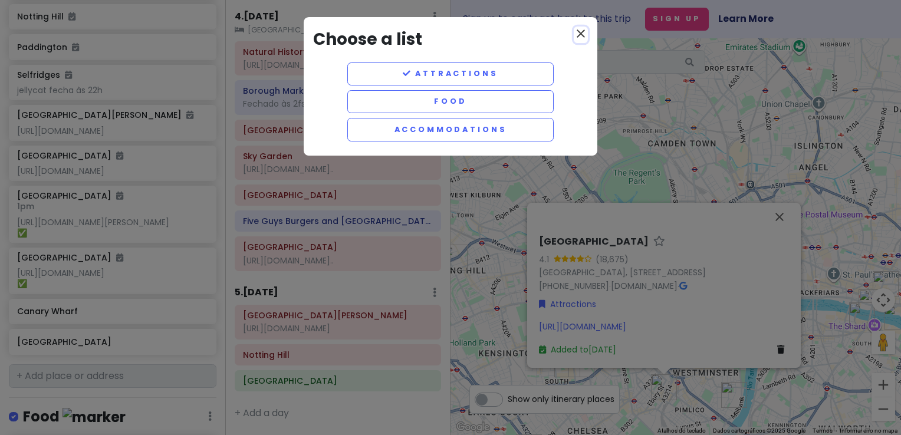
click at [577, 33] on icon "close" at bounding box center [581, 34] width 14 height 14
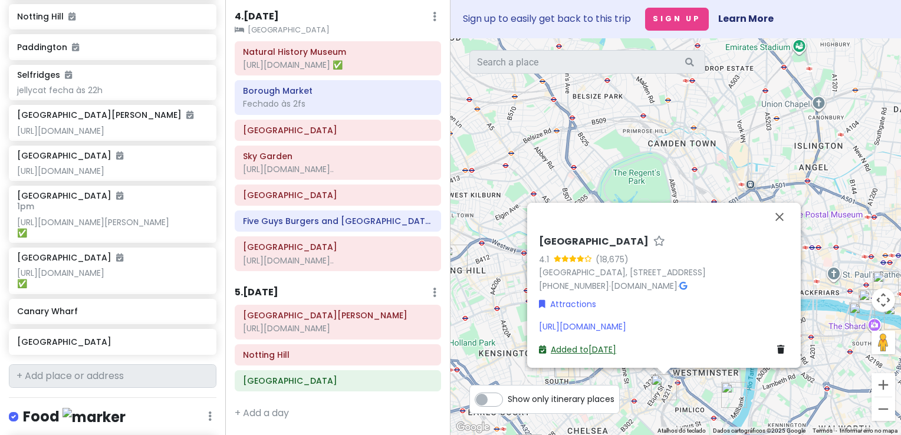
click at [599, 348] on link "Added to [DATE]" at bounding box center [577, 349] width 77 height 12
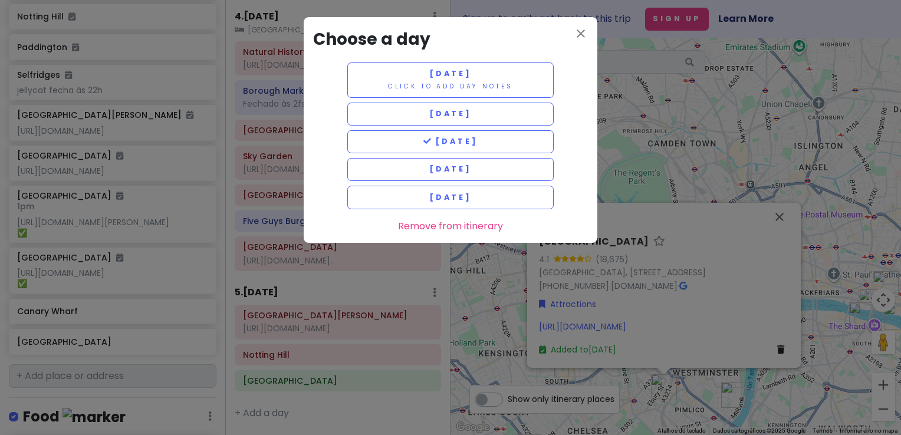
click at [571, 30] on h3 "Choose a day" at bounding box center [450, 40] width 275 height 27
click at [572, 31] on h3 "Choose a day" at bounding box center [450, 40] width 275 height 27
click at [571, 34] on h3 "Choose a day" at bounding box center [450, 40] width 275 height 27
click at [574, 34] on icon "close" at bounding box center [581, 34] width 14 height 14
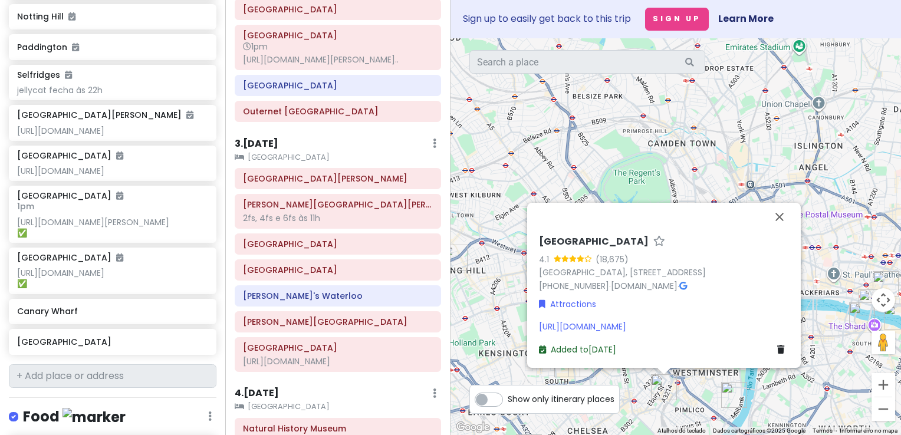
scroll to position [422, 0]
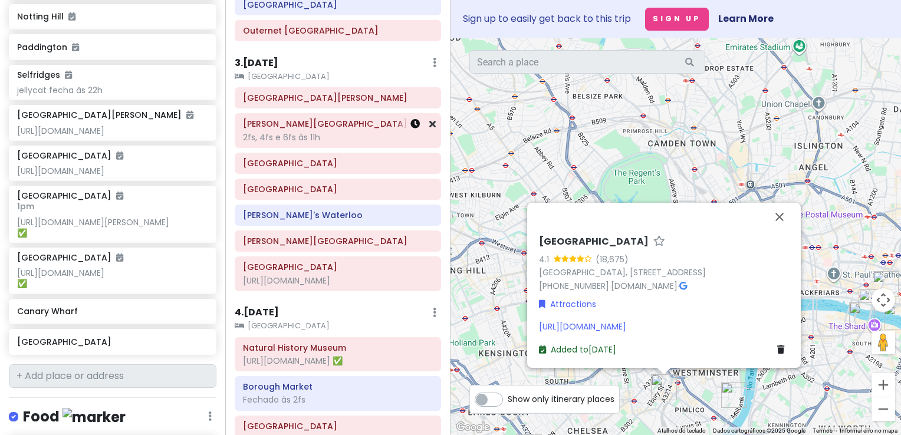
click at [410, 129] on icon at bounding box center [414, 123] width 9 height 9
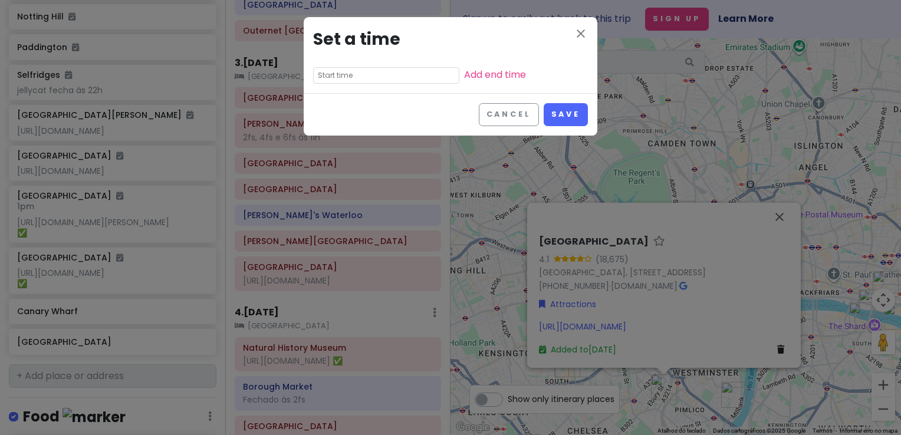
click at [356, 70] on input "text" at bounding box center [386, 75] width 146 height 17
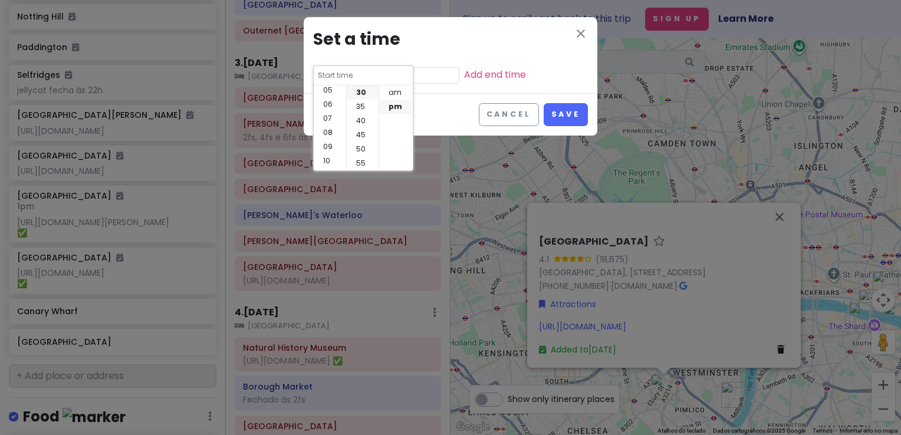
scroll to position [85, 0]
click at [330, 160] on li "11" at bounding box center [330, 163] width 32 height 14
type input "11:30 pm"
click at [396, 94] on li "am" at bounding box center [395, 93] width 32 height 14
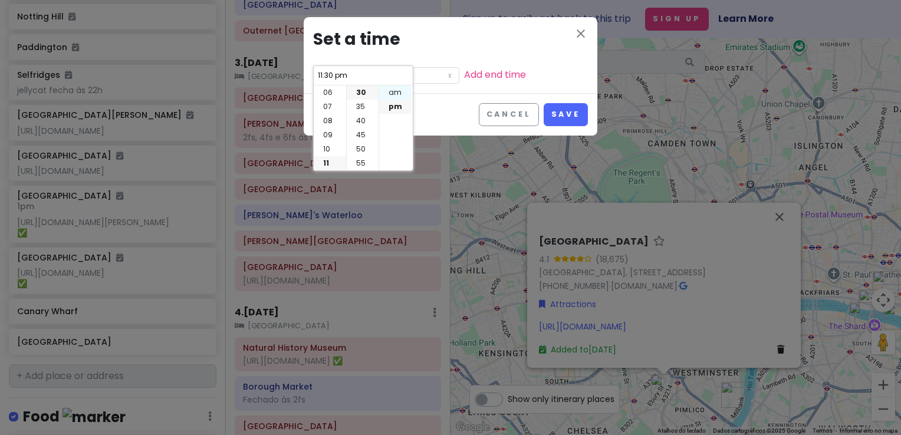
type input "11:30 am"
click at [360, 93] on li "00" at bounding box center [363, 93] width 32 height 14
type input "11:00 am"
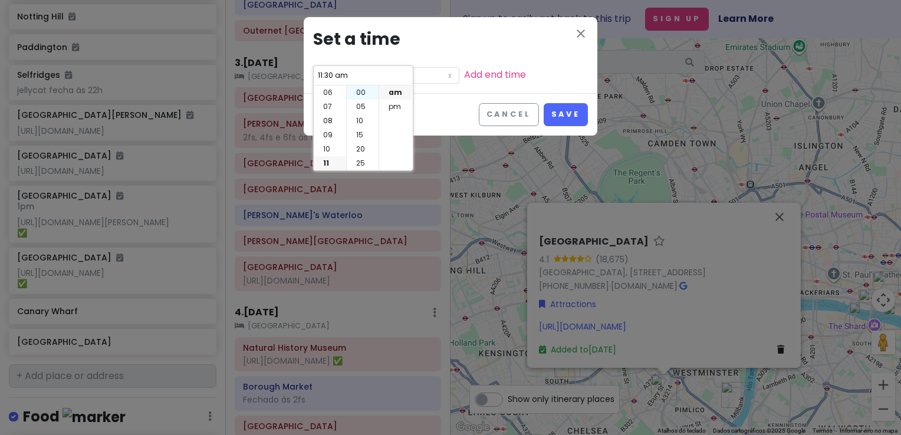
type input "11:00 am"
click at [564, 117] on button "Save" at bounding box center [566, 114] width 44 height 23
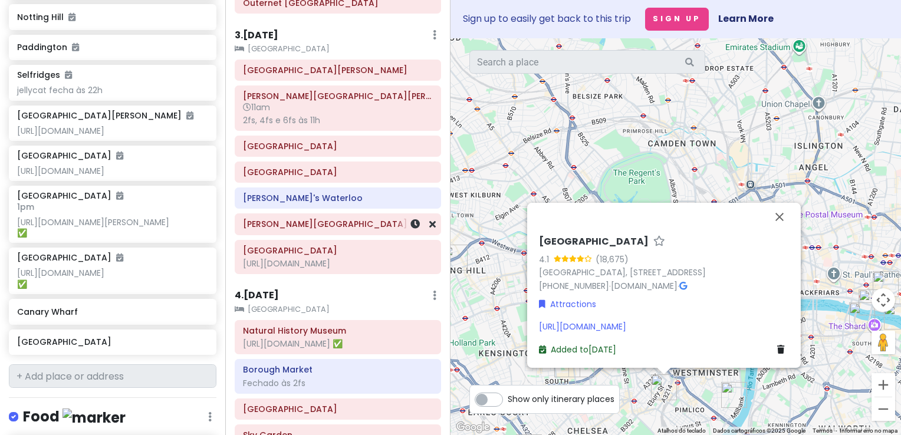
scroll to position [481, 0]
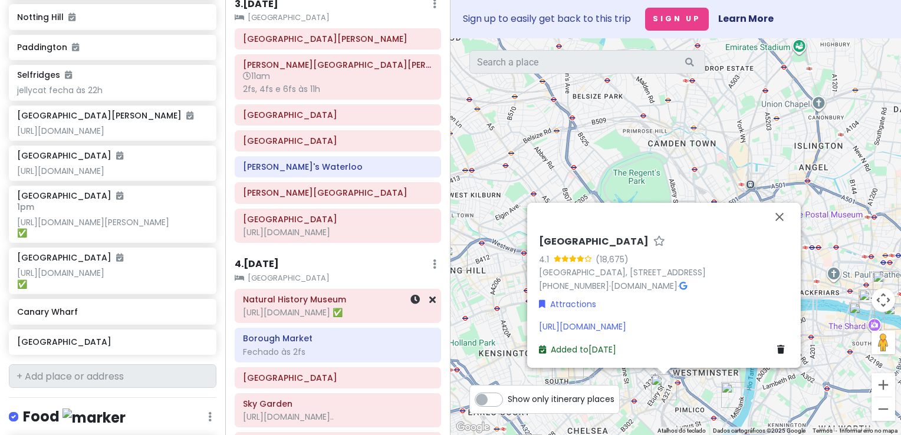
click at [362, 318] on div "[URL][DOMAIN_NAME] ✅" at bounding box center [338, 312] width 190 height 11
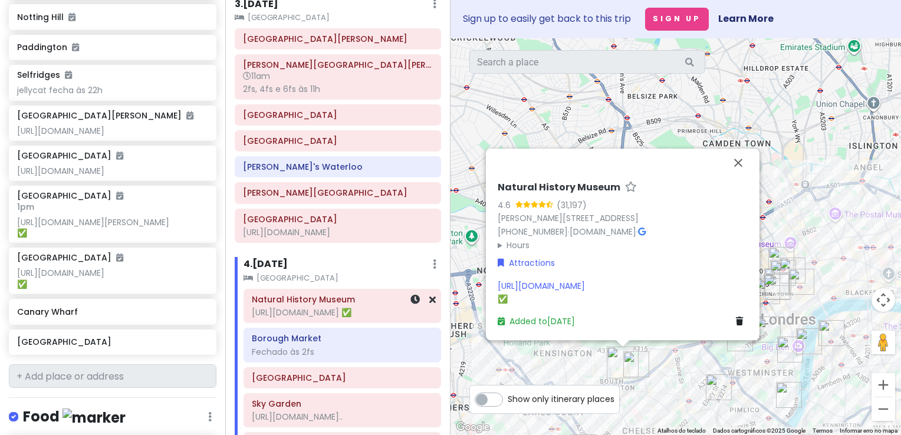
click at [405, 323] on div at bounding box center [416, 306] width 40 height 33
click at [410, 304] on icon at bounding box center [414, 299] width 9 height 9
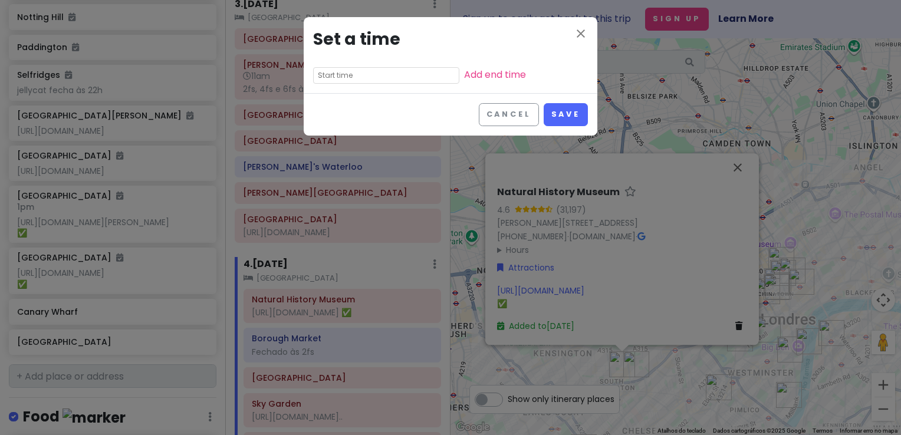
click at [369, 67] on input "text" at bounding box center [386, 75] width 146 height 17
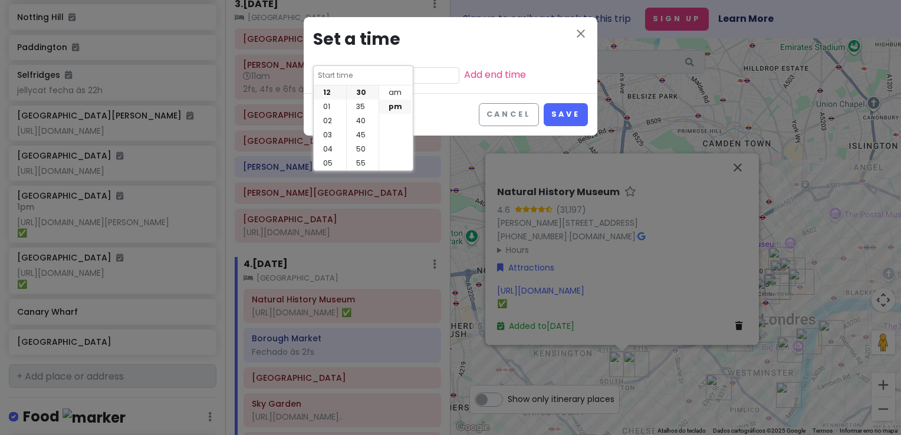
scroll to position [85, 0]
click at [330, 152] on li "10" at bounding box center [330, 149] width 32 height 14
type input "10:30 pm"
click at [397, 94] on li "am" at bounding box center [395, 93] width 32 height 14
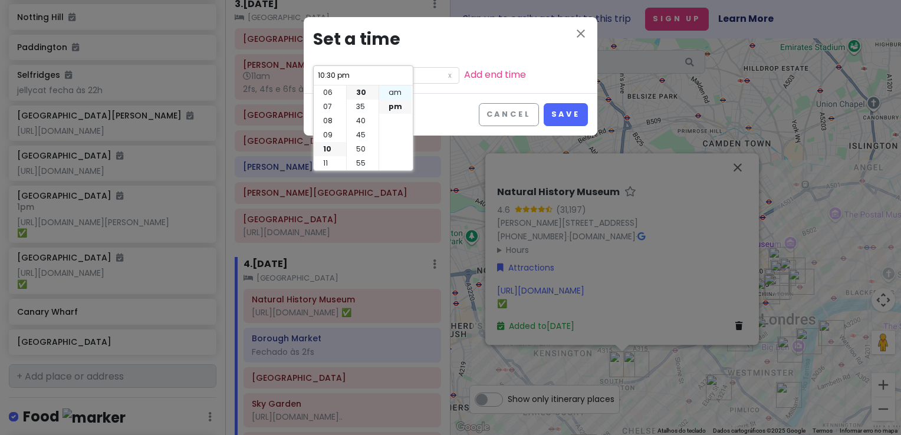
type input "10:30 am"
click at [364, 90] on li "00" at bounding box center [363, 93] width 32 height 14
type input "10:00 am"
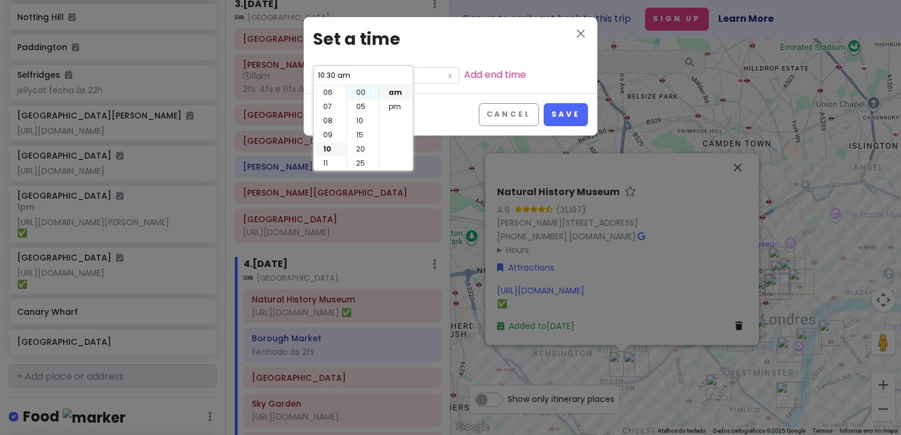
type input "10:00 am"
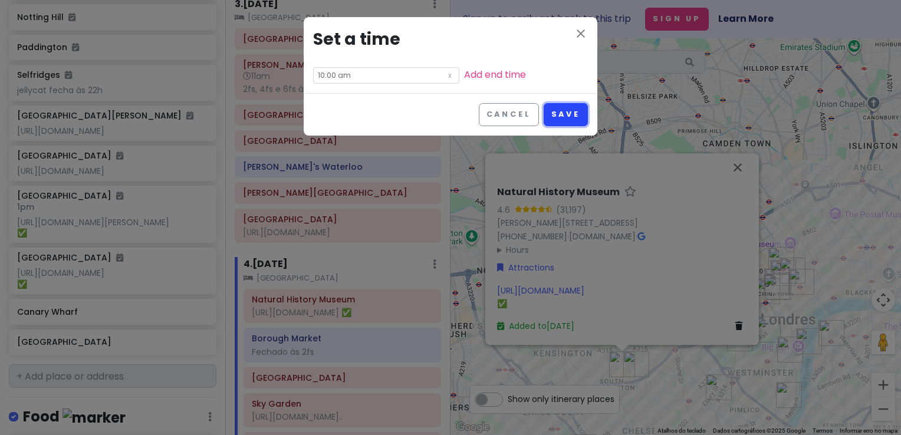
click at [563, 114] on button "Save" at bounding box center [566, 114] width 44 height 23
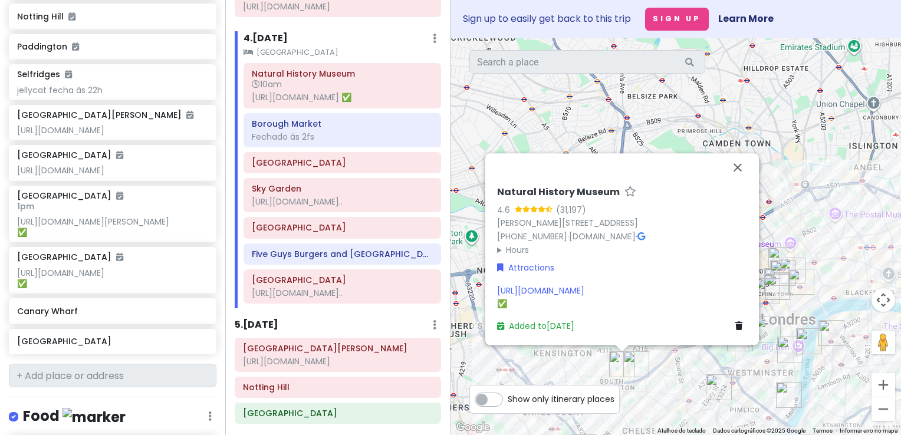
scroll to position [708, 0]
click at [359, 300] on div "[GEOGRAPHIC_DATA] [URL][DOMAIN_NAME].." at bounding box center [342, 285] width 181 height 29
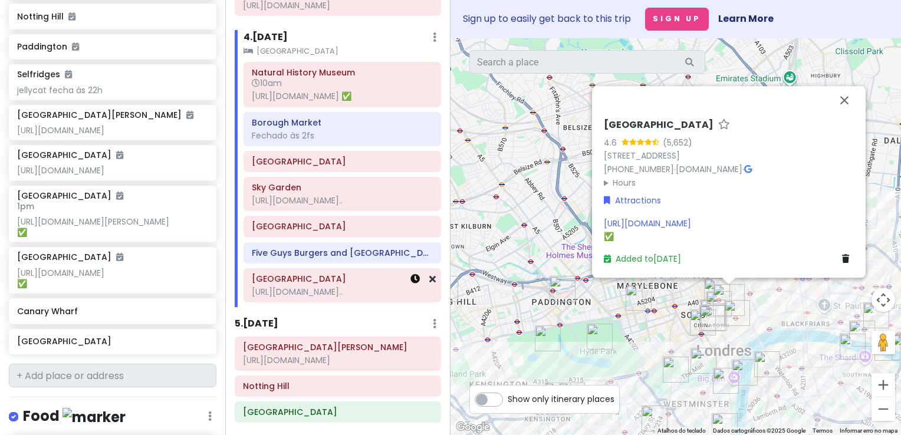
click at [410, 284] on icon at bounding box center [414, 278] width 9 height 9
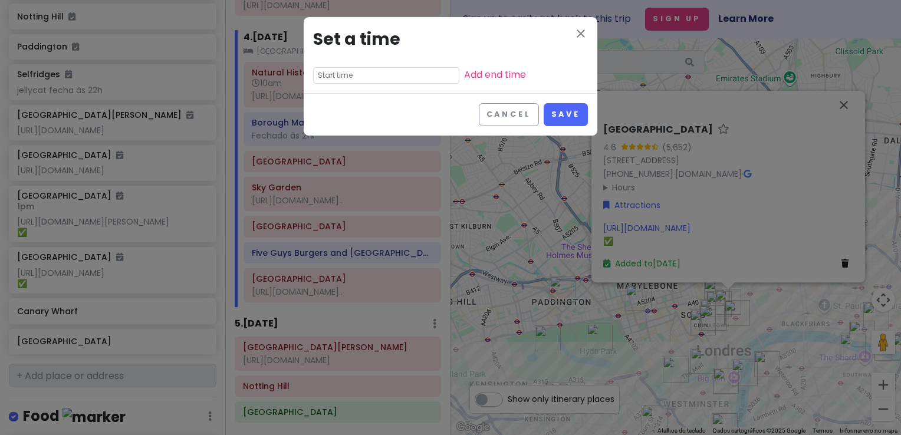
click at [356, 76] on input "text" at bounding box center [386, 75] width 146 height 17
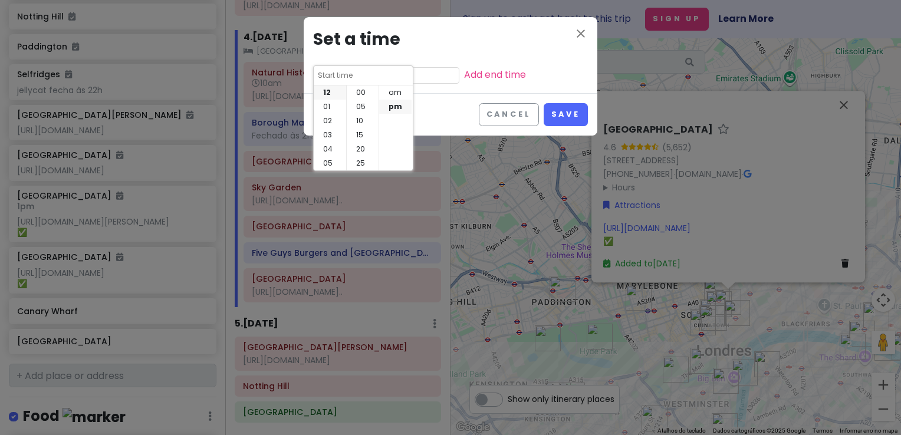
scroll to position [85, 0]
click at [324, 147] on li "07" at bounding box center [330, 152] width 32 height 14
type input "7:30 pm"
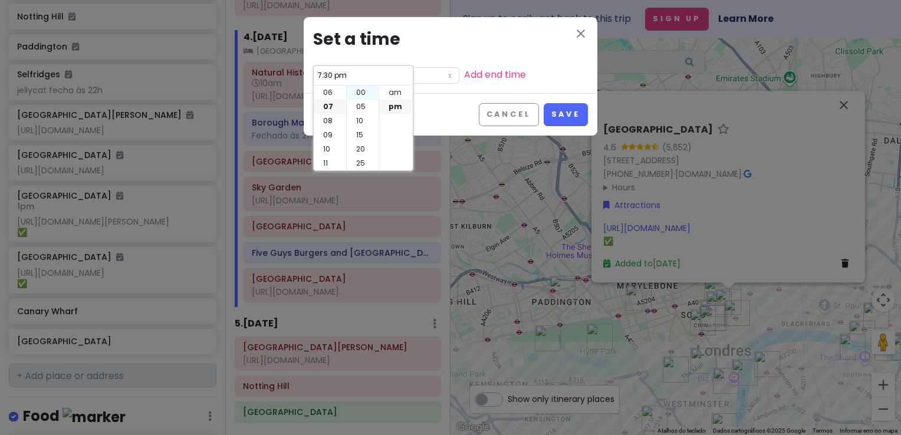
click at [363, 90] on li "00" at bounding box center [363, 93] width 32 height 14
type input "7:00 pm"
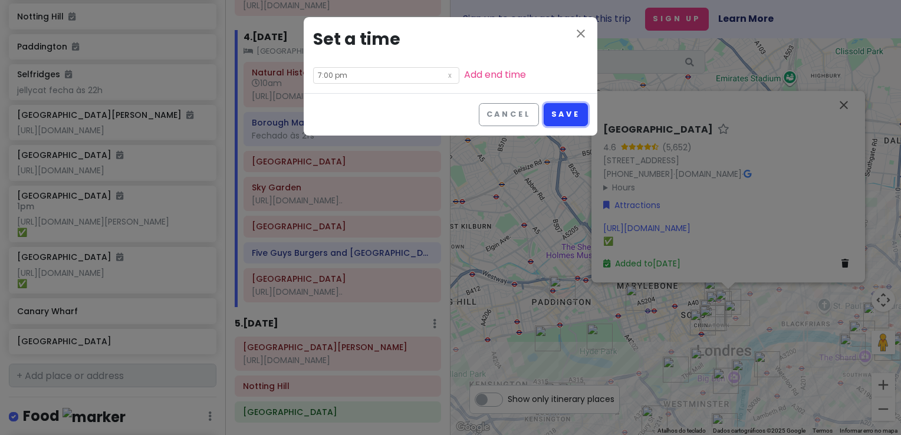
click at [573, 120] on button "Save" at bounding box center [566, 114] width 44 height 23
